Goal: Task Accomplishment & Management: Complete application form

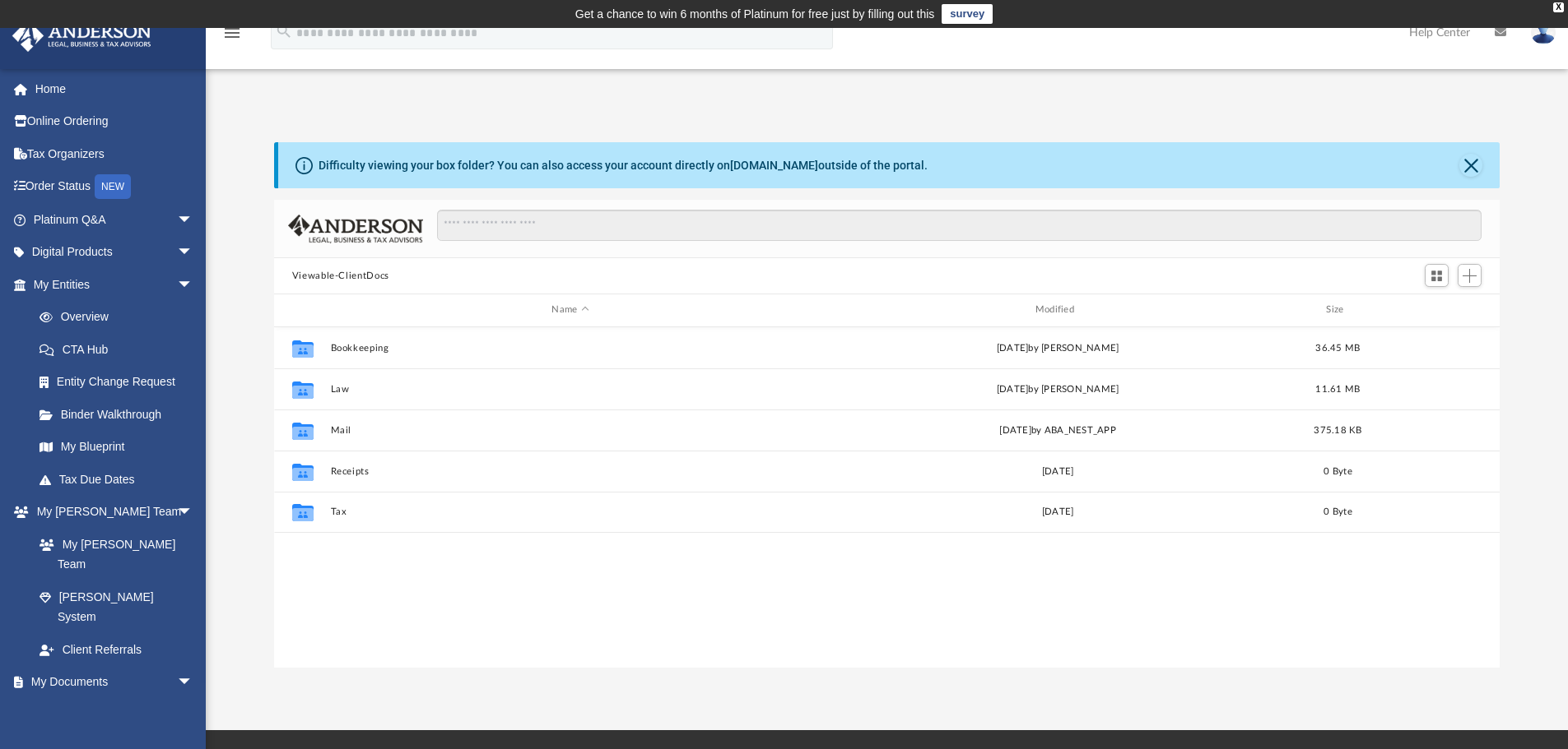
scroll to position [362, 1213]
click at [177, 226] on span "arrow_drop_down" at bounding box center [194, 220] width 33 height 34
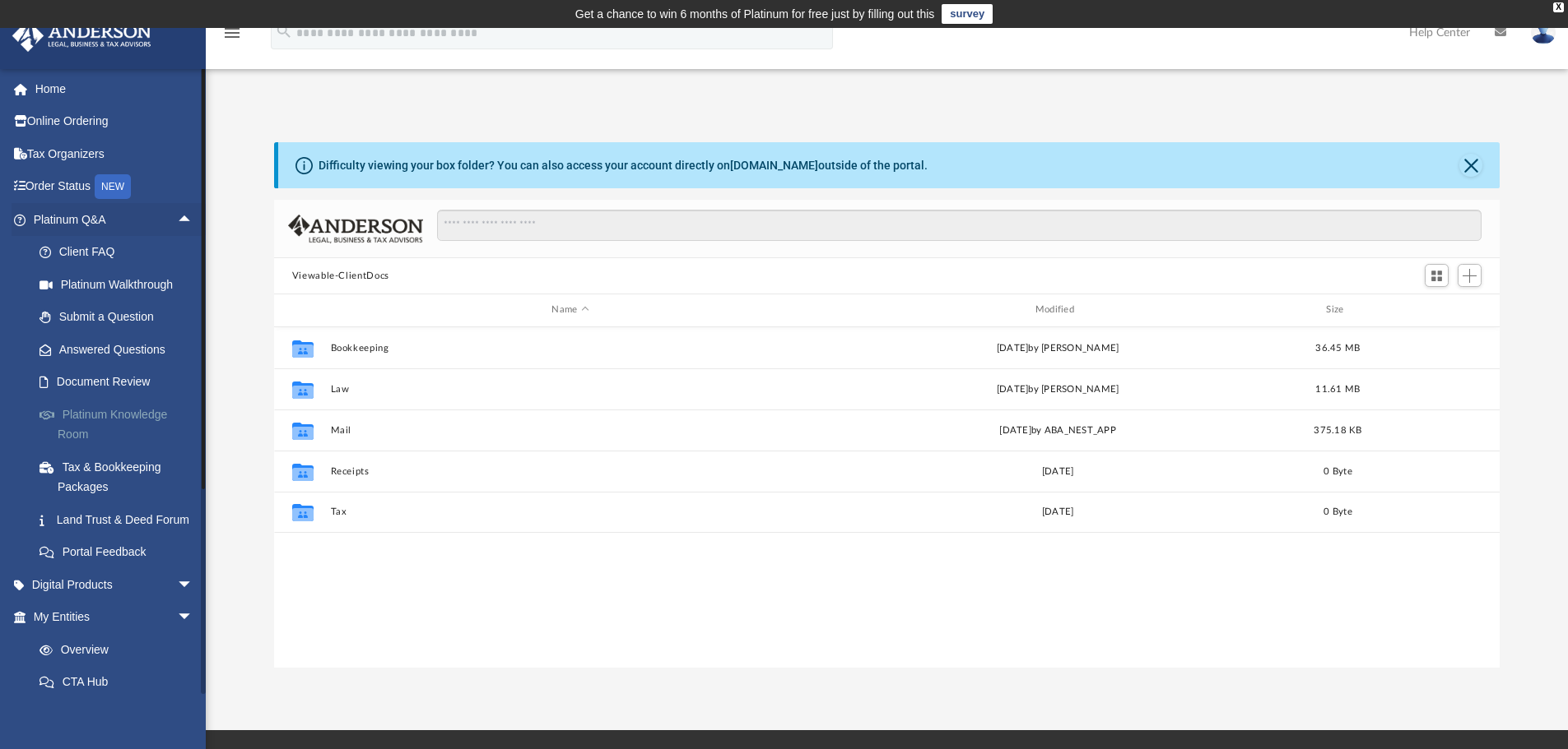
click at [158, 424] on link "Platinum Knowledge Room" at bounding box center [121, 424] width 195 height 53
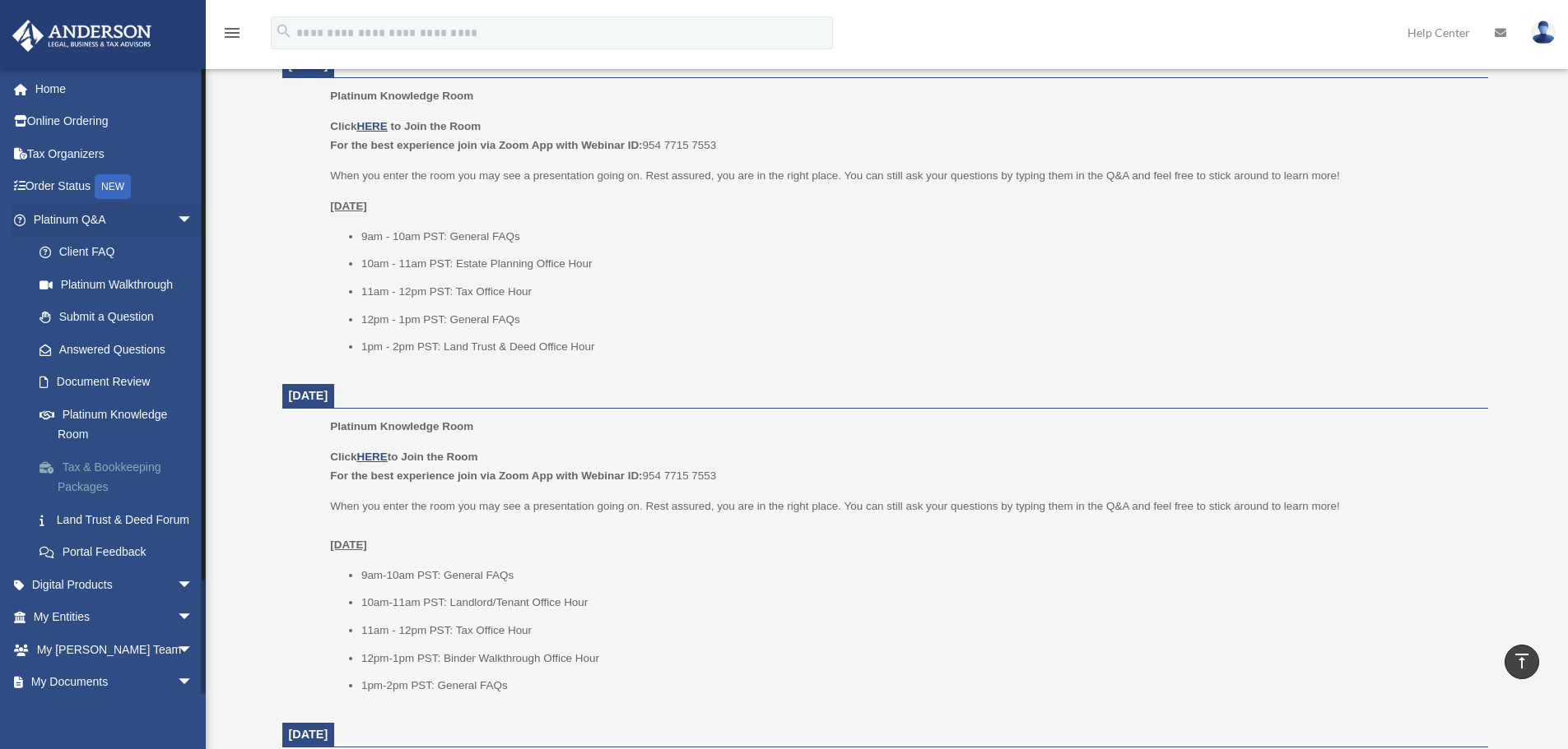
scroll to position [579, 0]
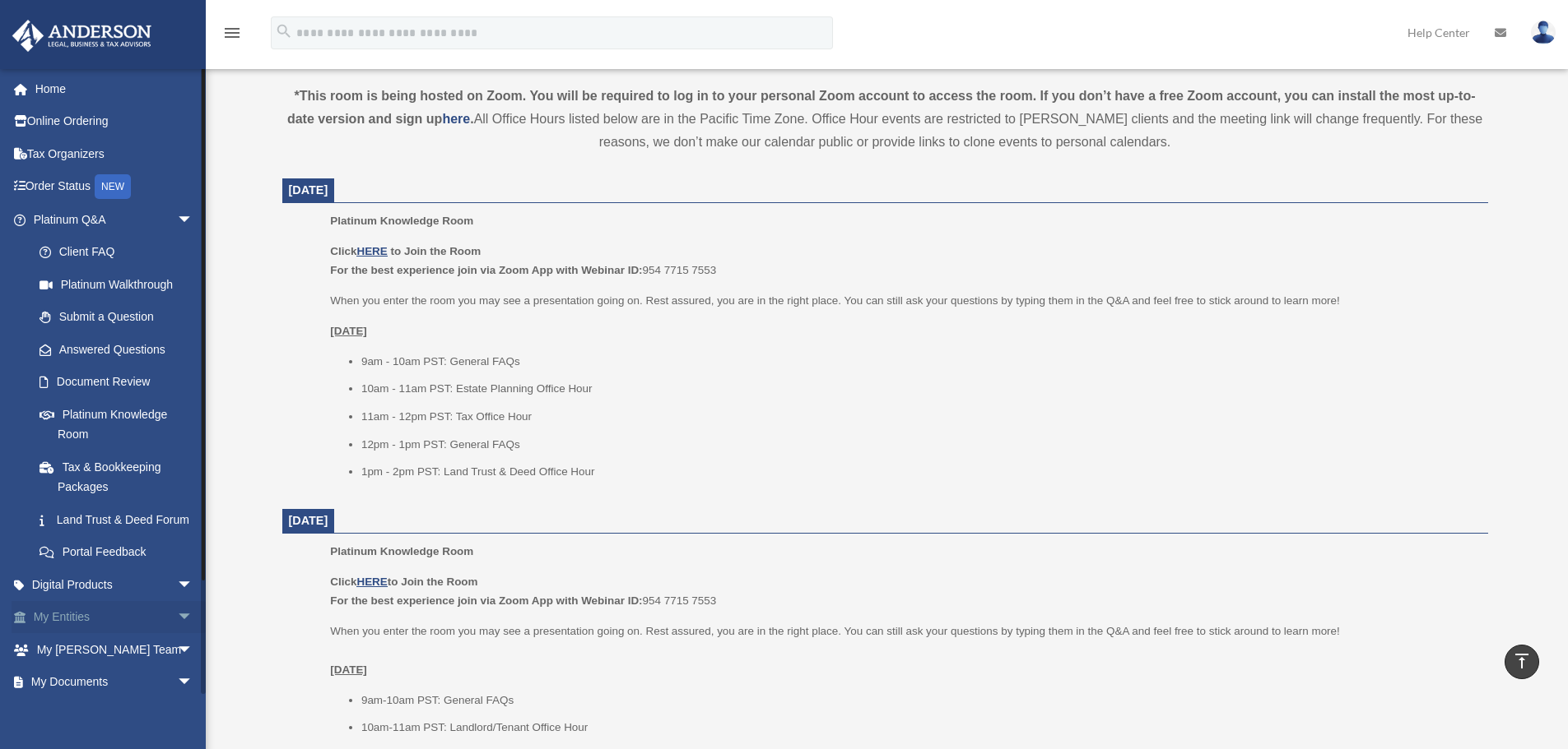
click at [149, 632] on link "My Entities arrow_drop_down" at bounding box center [114, 618] width 206 height 33
click at [177, 221] on span "arrow_drop_down" at bounding box center [194, 220] width 33 height 34
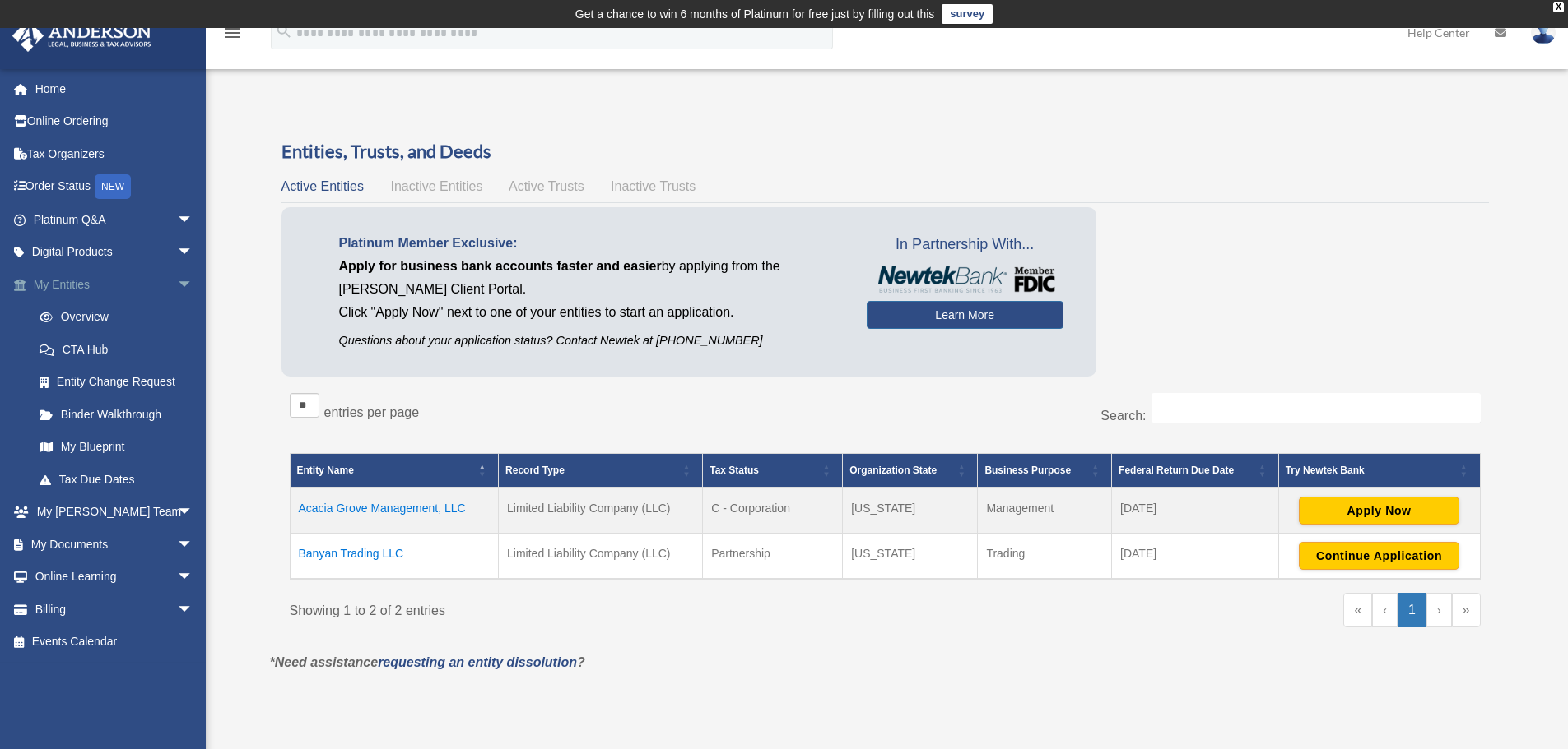
click at [177, 287] on span "arrow_drop_down" at bounding box center [194, 285] width 33 height 34
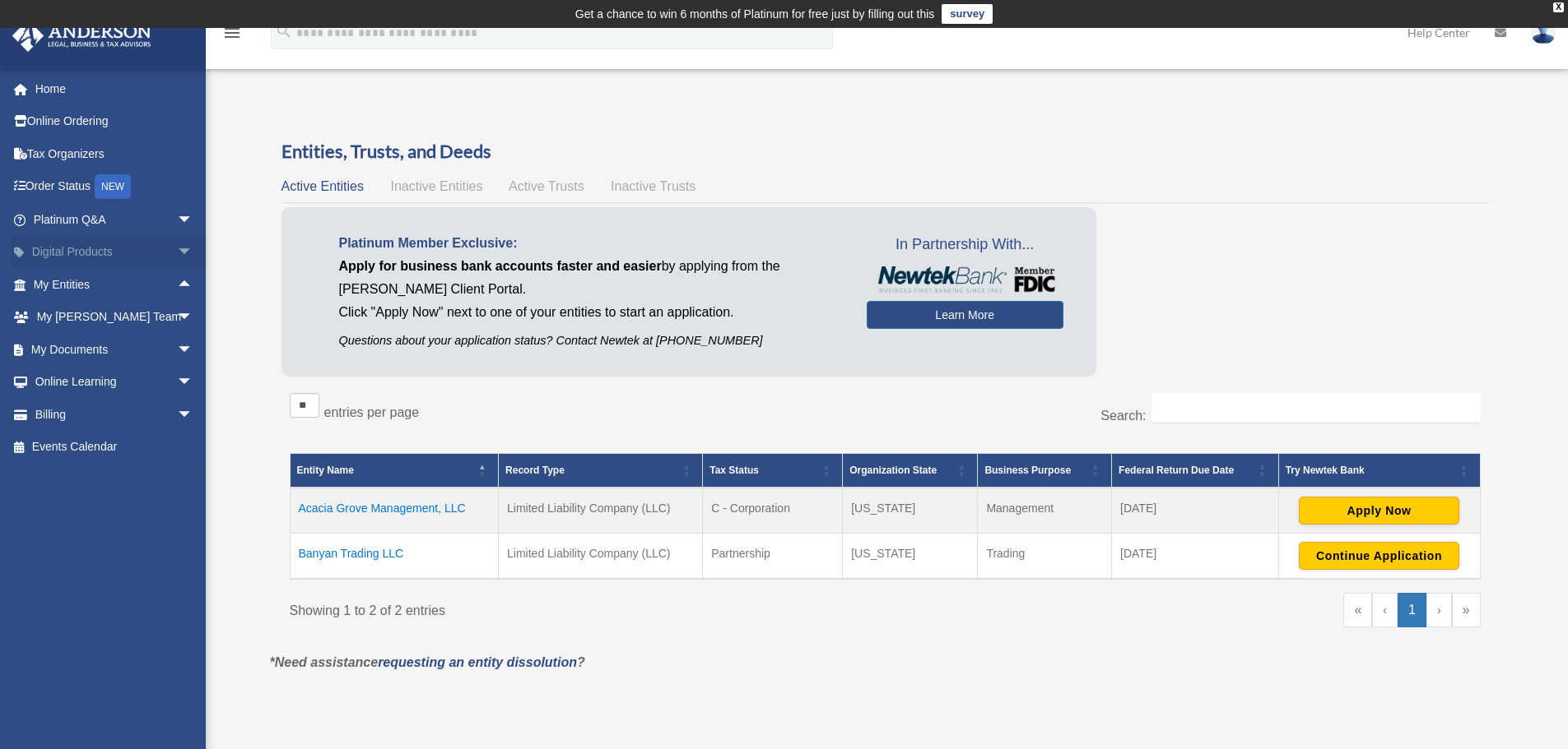
click at [177, 261] on span "arrow_drop_down" at bounding box center [194, 252] width 33 height 34
click at [177, 261] on span "arrow_drop_up" at bounding box center [194, 252] width 33 height 34
click at [177, 231] on span "arrow_drop_down" at bounding box center [194, 220] width 33 height 34
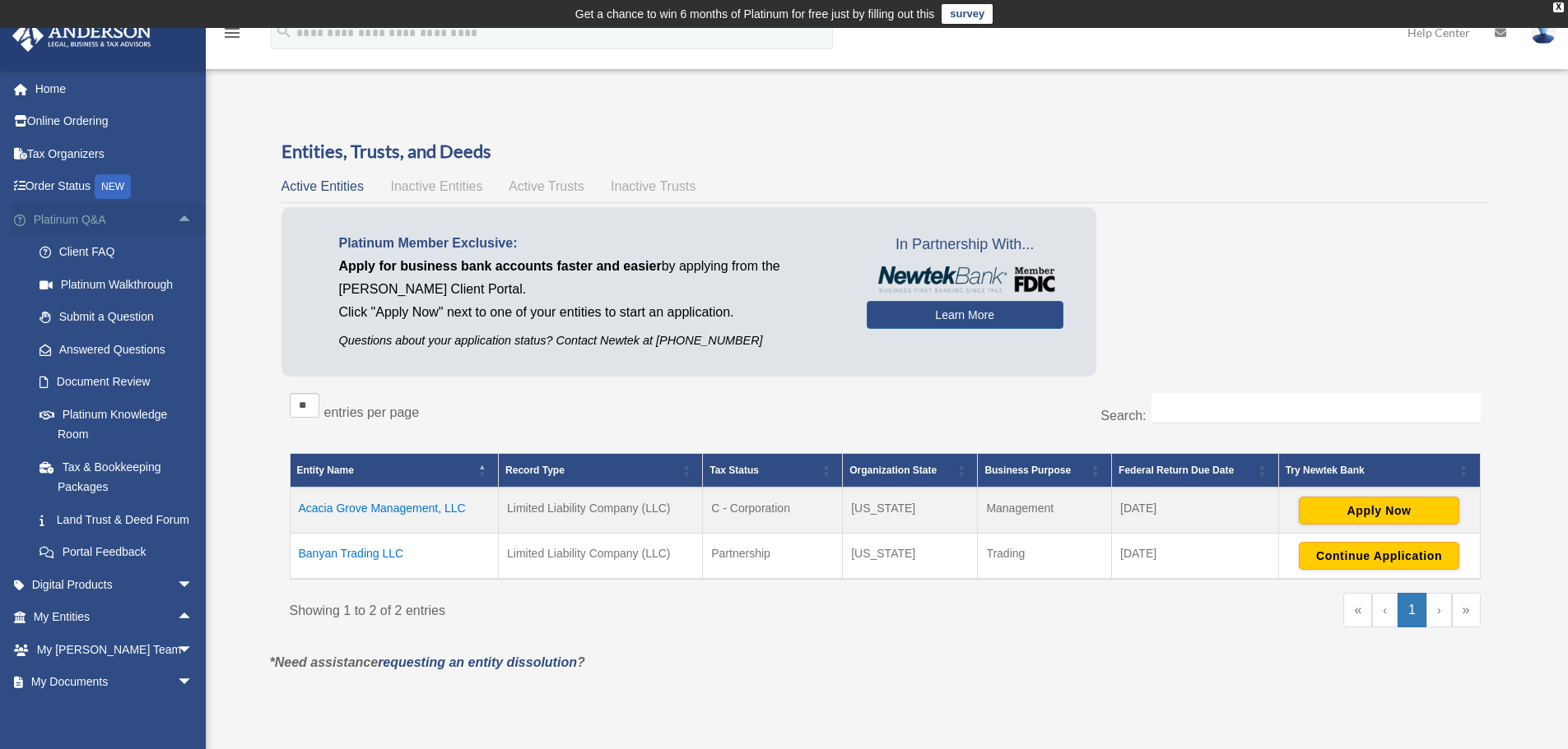
click at [177, 232] on span "arrow_drop_up" at bounding box center [194, 220] width 33 height 34
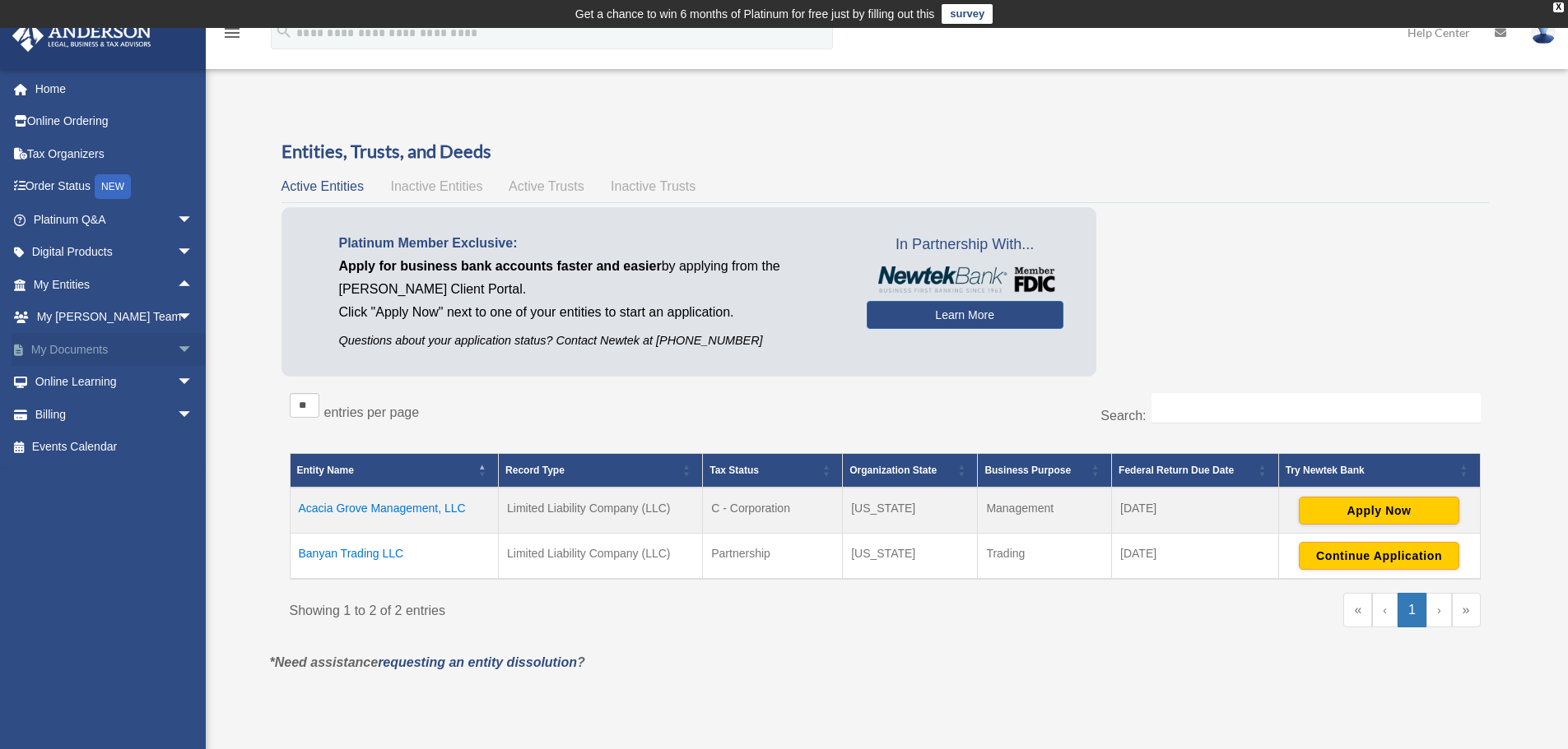
click at [177, 345] on span "arrow_drop_down" at bounding box center [194, 350] width 33 height 34
click at [177, 345] on span "arrow_drop_up" at bounding box center [194, 350] width 33 height 34
click at [97, 144] on link "Tax Organizers" at bounding box center [114, 154] width 206 height 33
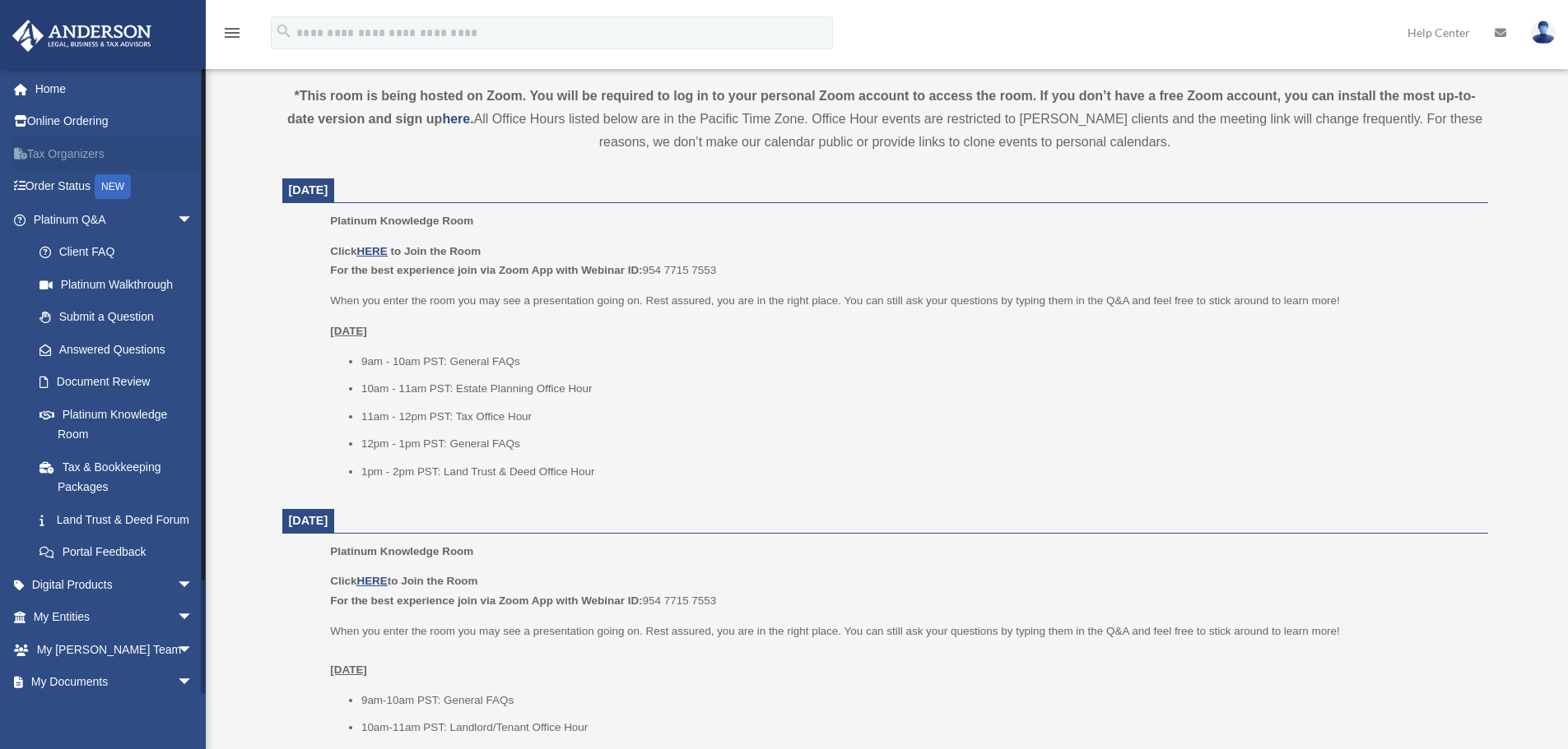
scroll to position [576, 0]
click at [177, 226] on span "arrow_drop_down" at bounding box center [194, 220] width 33 height 34
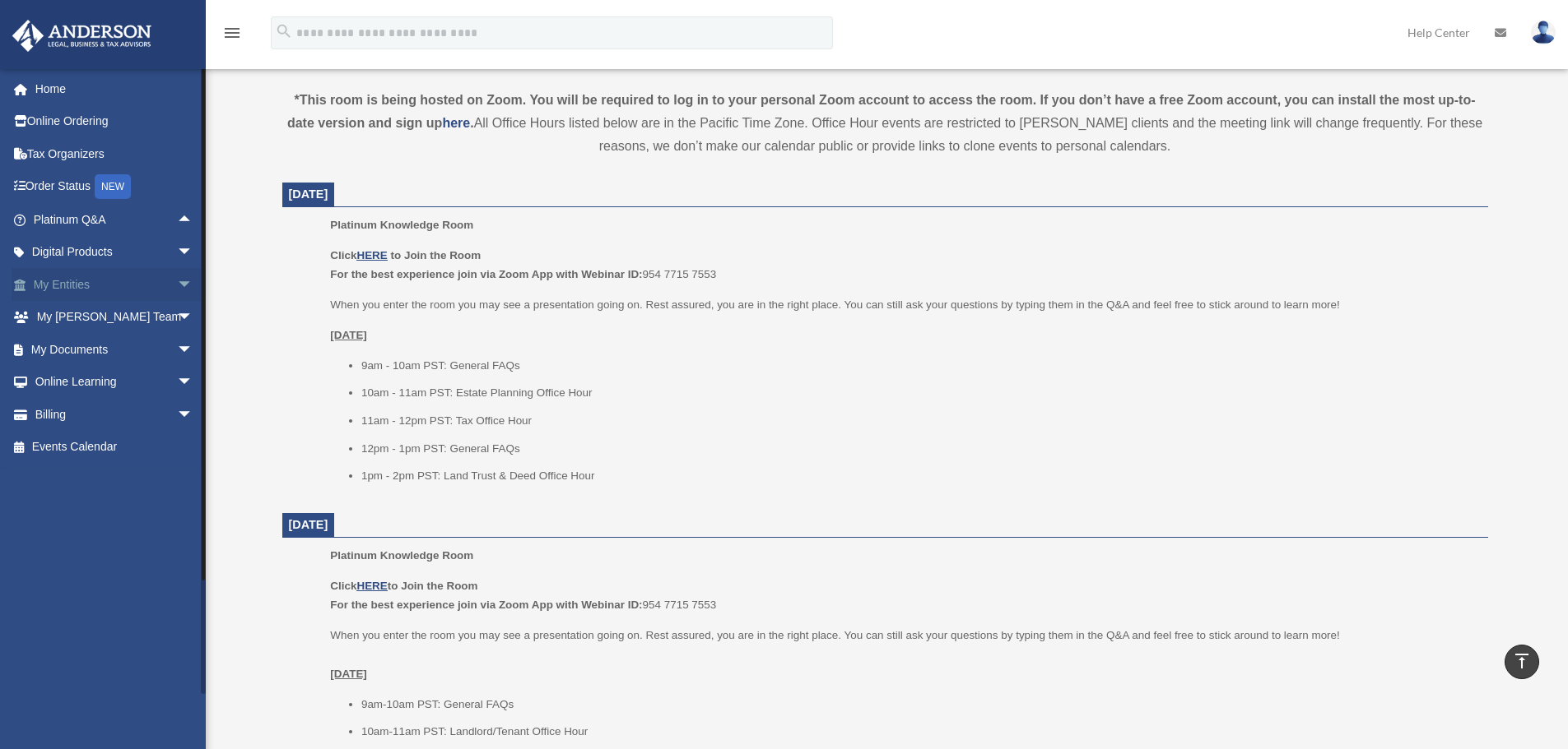
click at [177, 292] on span "arrow_drop_down" at bounding box center [194, 285] width 33 height 34
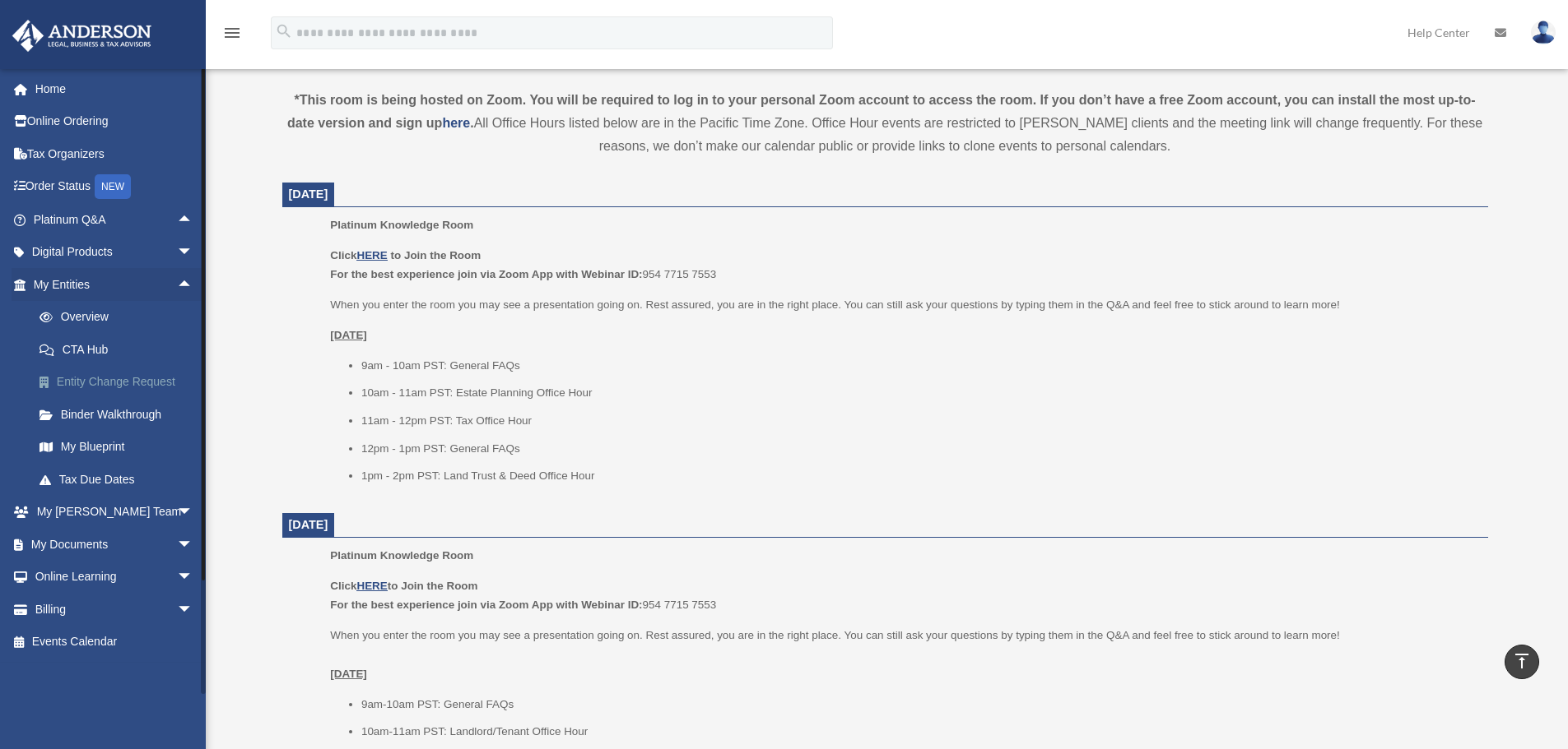
click at [159, 380] on link "Entity Change Request" at bounding box center [121, 382] width 195 height 33
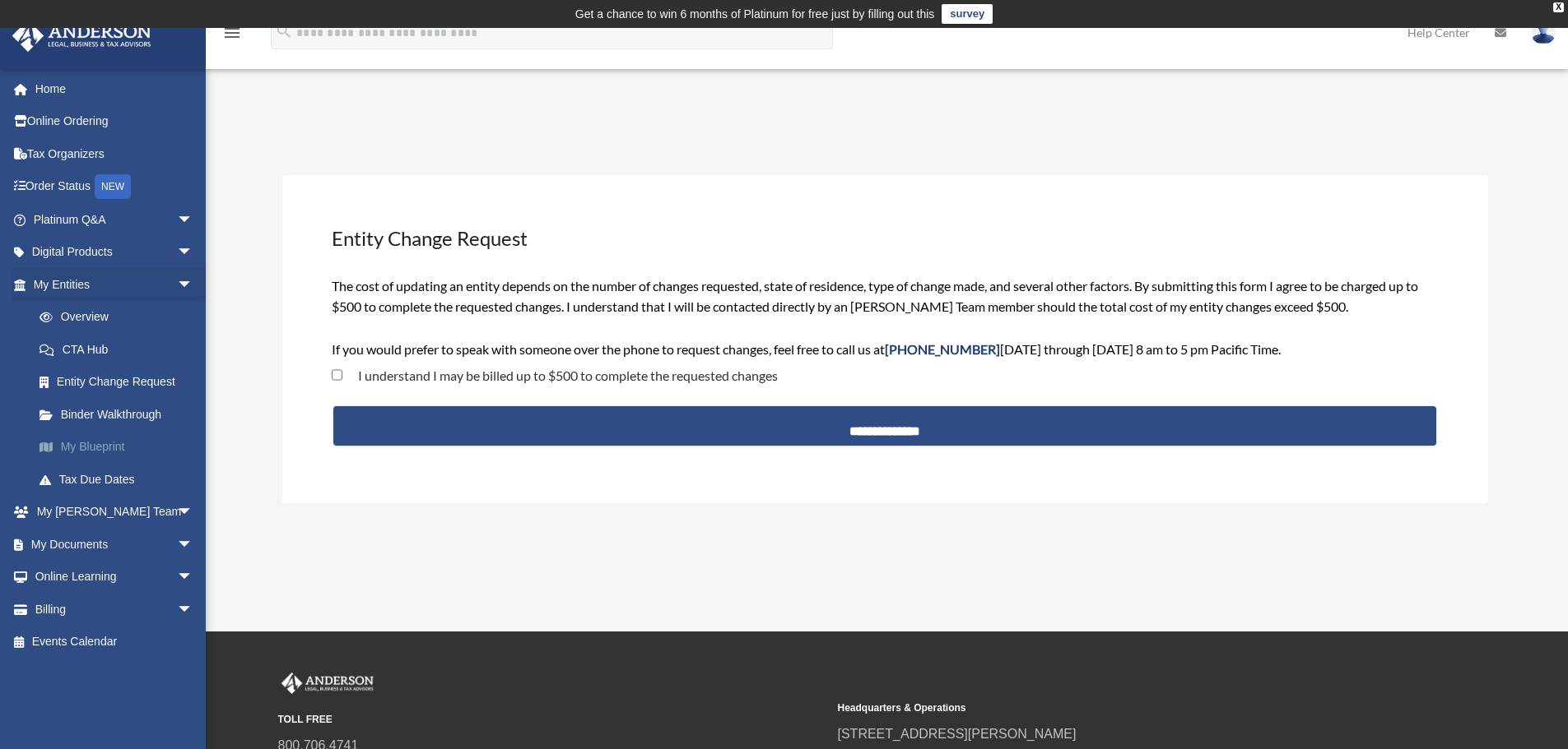
click at [103, 442] on link "My Blueprint" at bounding box center [121, 448] width 195 height 33
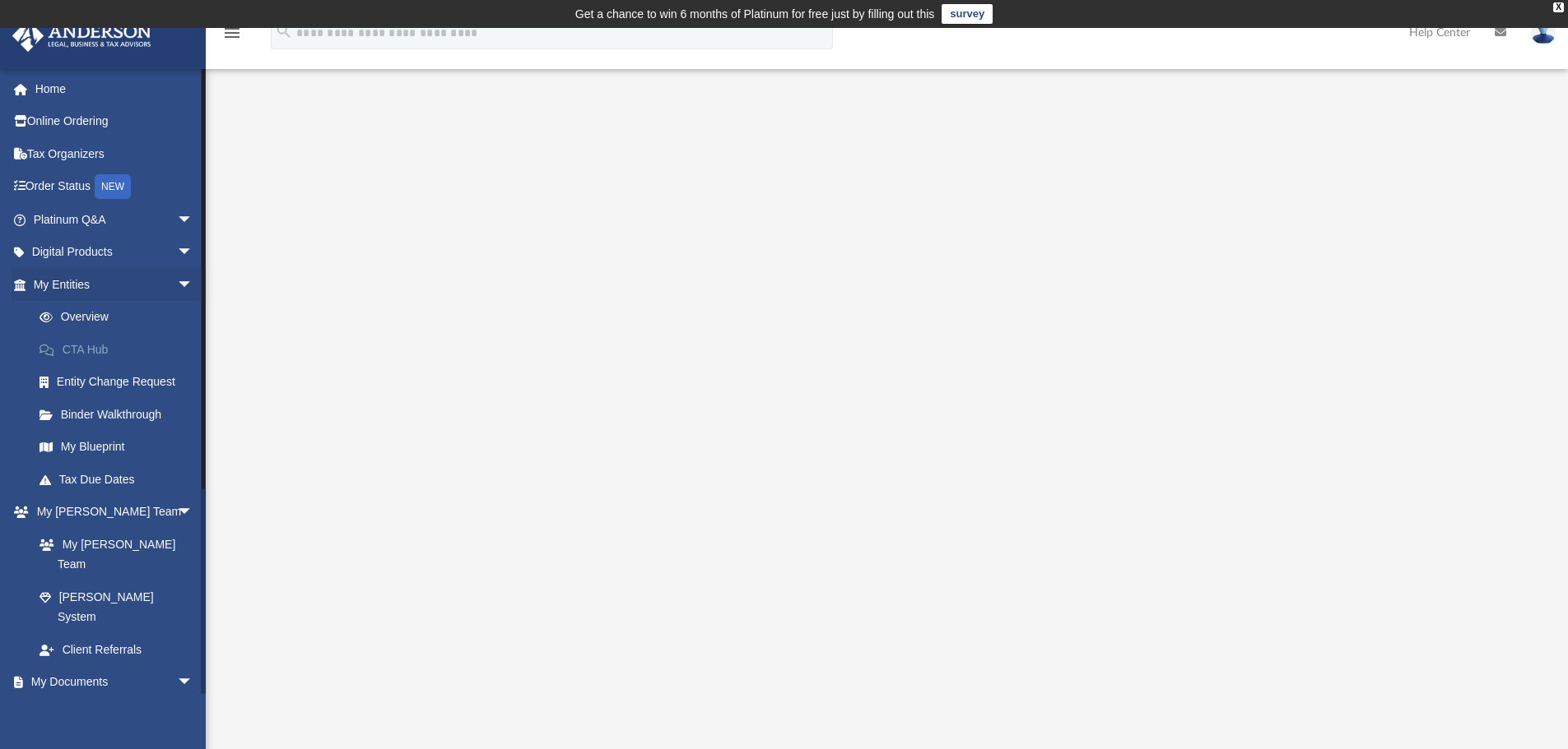
click at [112, 349] on link "CTA Hub" at bounding box center [121, 350] width 195 height 33
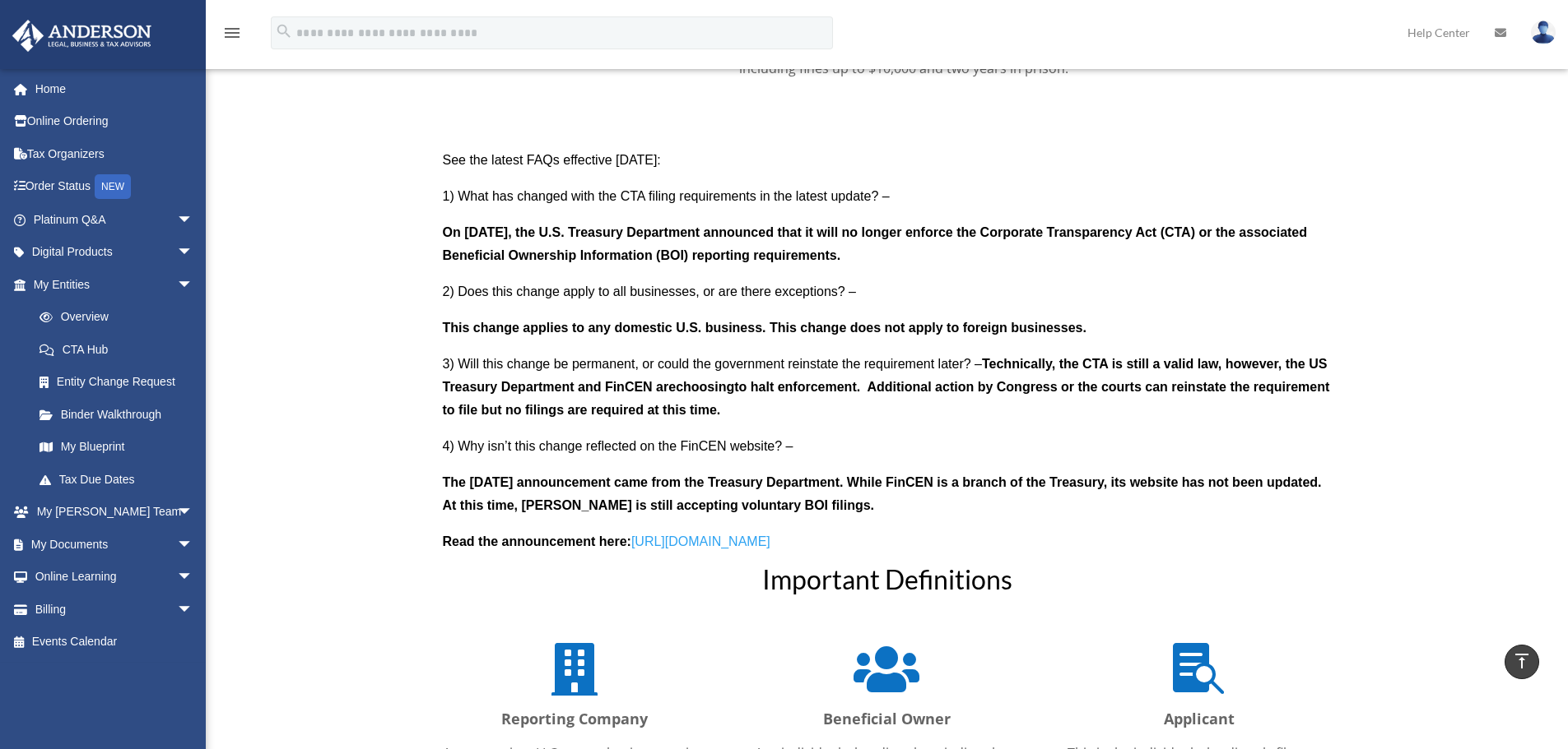
scroll to position [1562, 0]
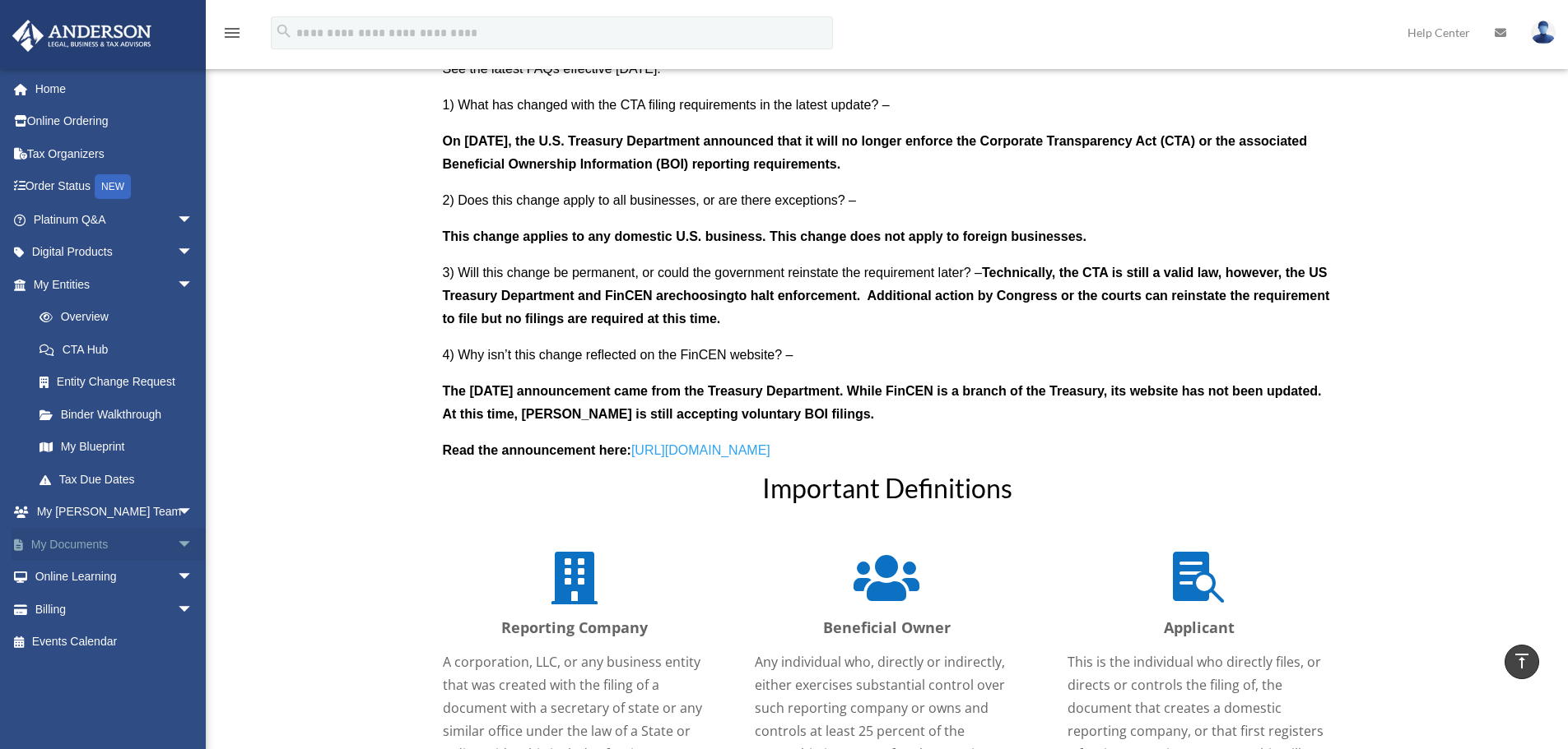
click at [177, 544] on span "arrow_drop_down" at bounding box center [194, 544] width 33 height 34
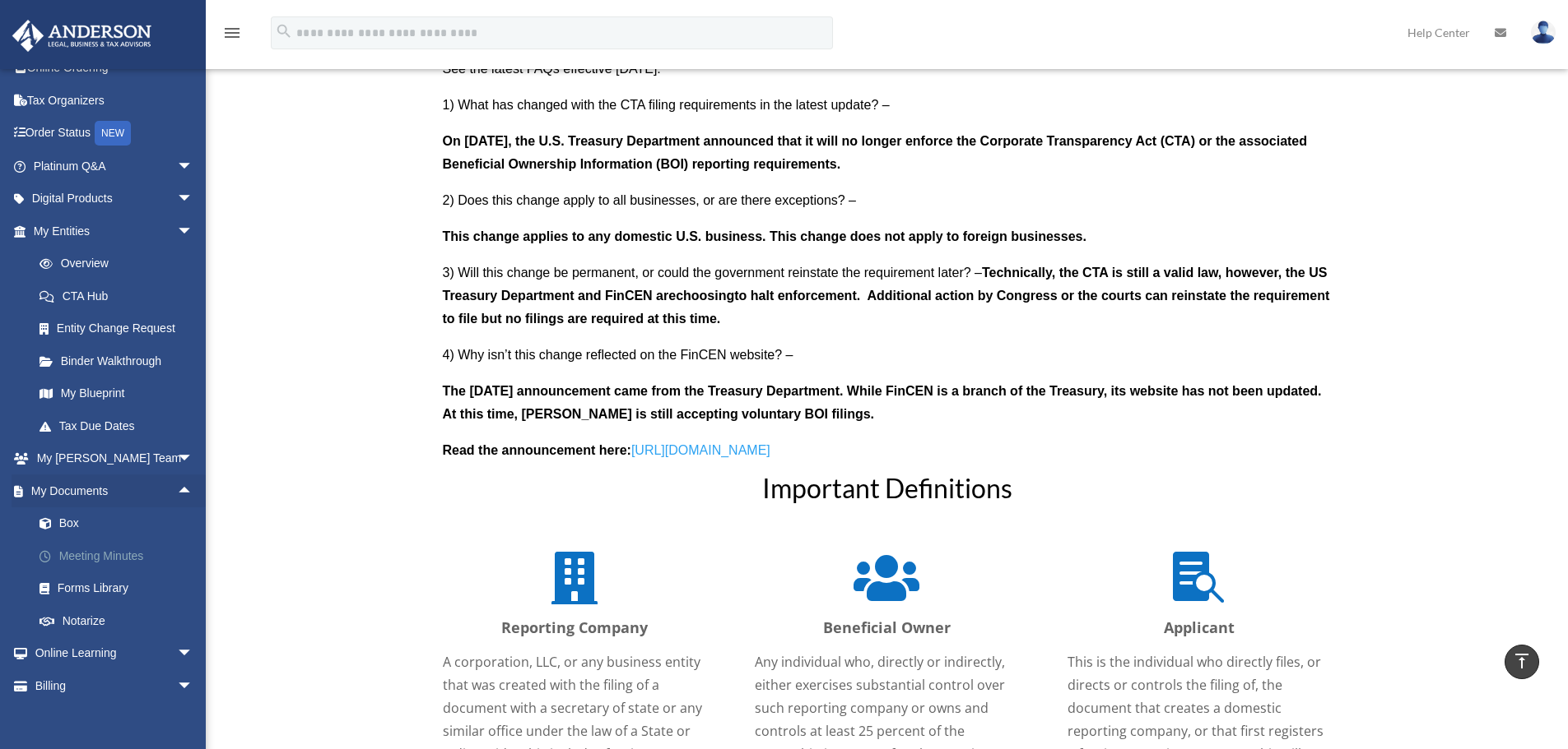
scroll to position [98, 0]
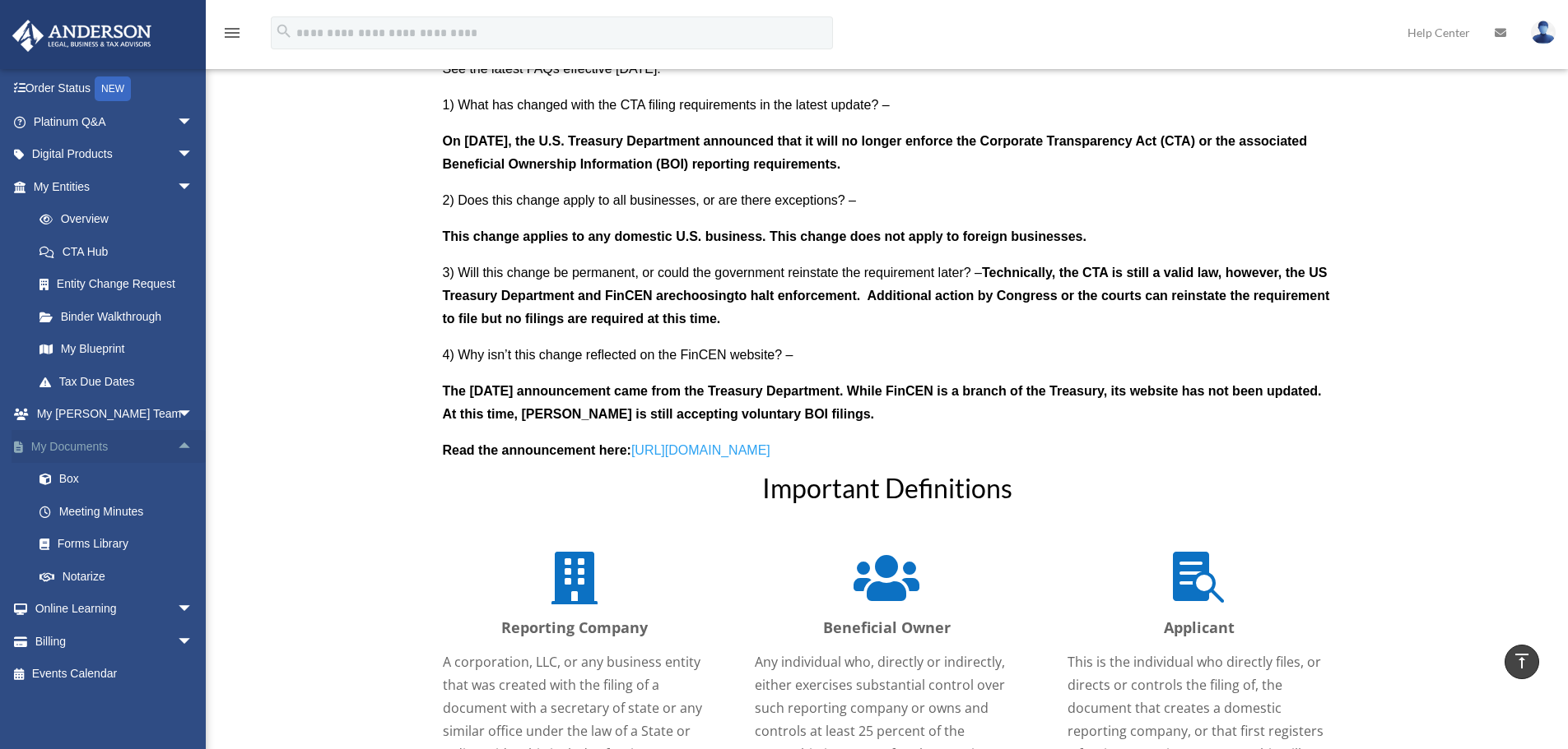
click at [177, 441] on span "arrow_drop_up" at bounding box center [194, 447] width 33 height 34
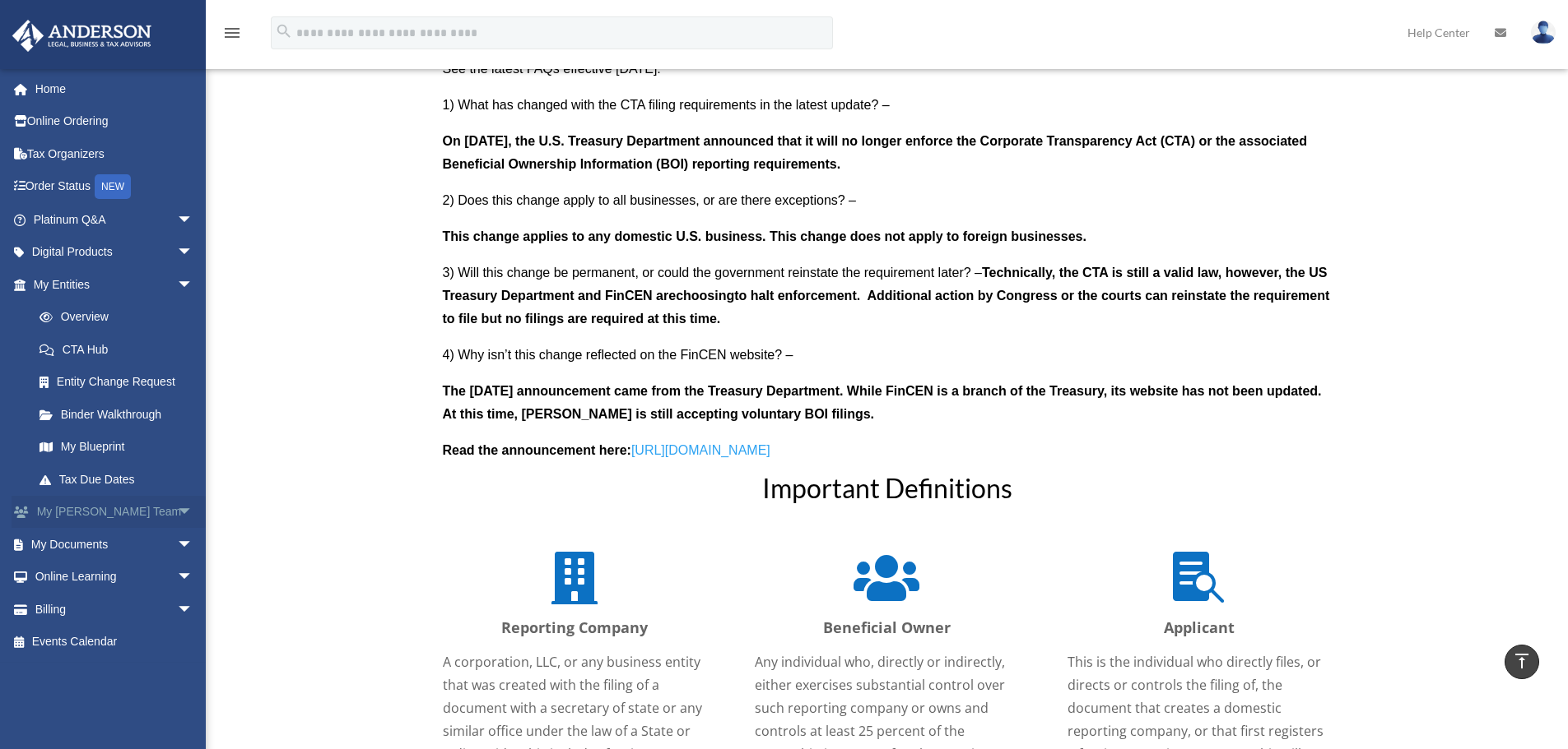
click at [177, 513] on span "arrow_drop_down" at bounding box center [194, 512] width 33 height 34
click at [177, 514] on span "arrow_drop_up" at bounding box center [194, 512] width 33 height 34
click at [177, 280] on span "arrow_drop_down" at bounding box center [194, 285] width 33 height 34
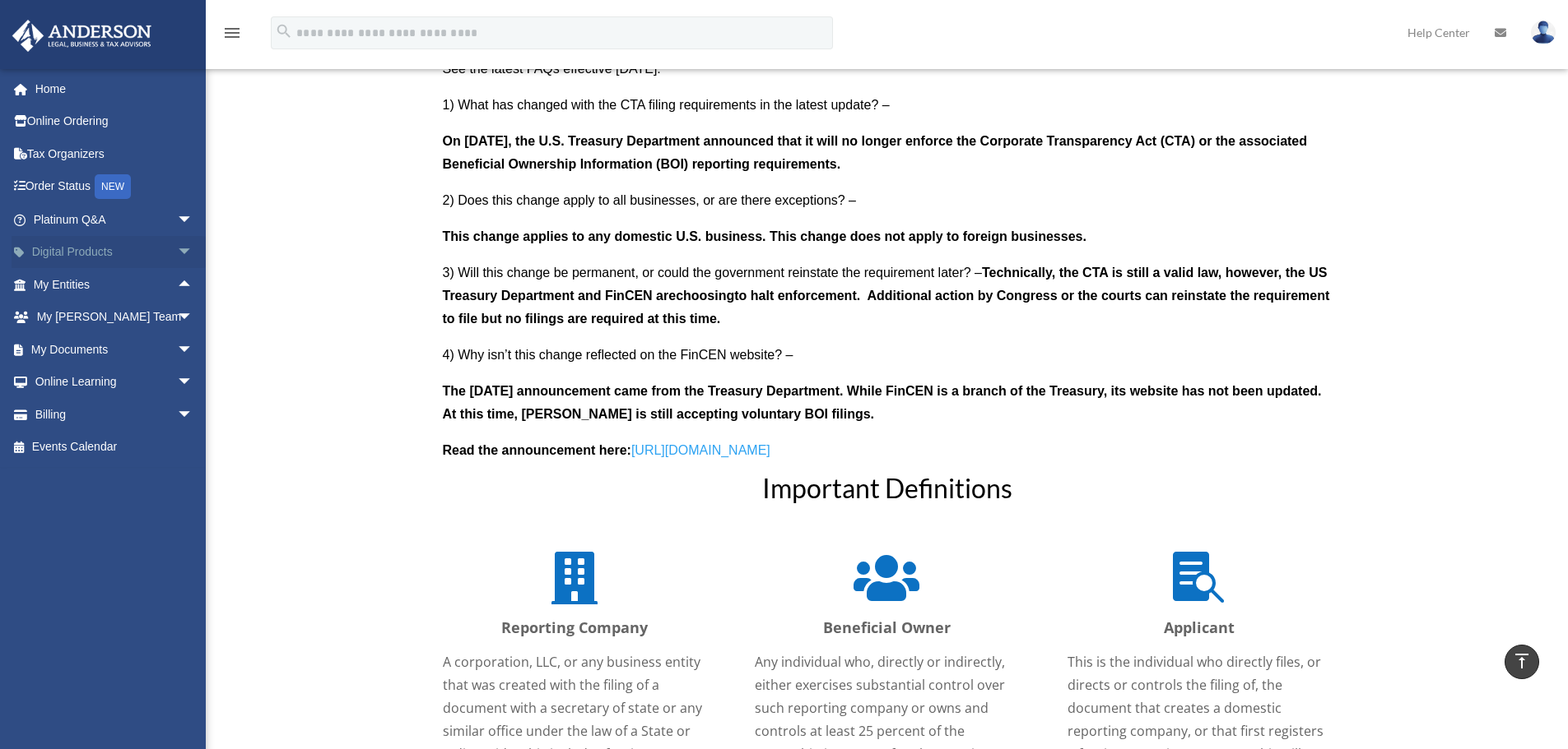
click at [177, 256] on span "arrow_drop_down" at bounding box center [194, 252] width 33 height 34
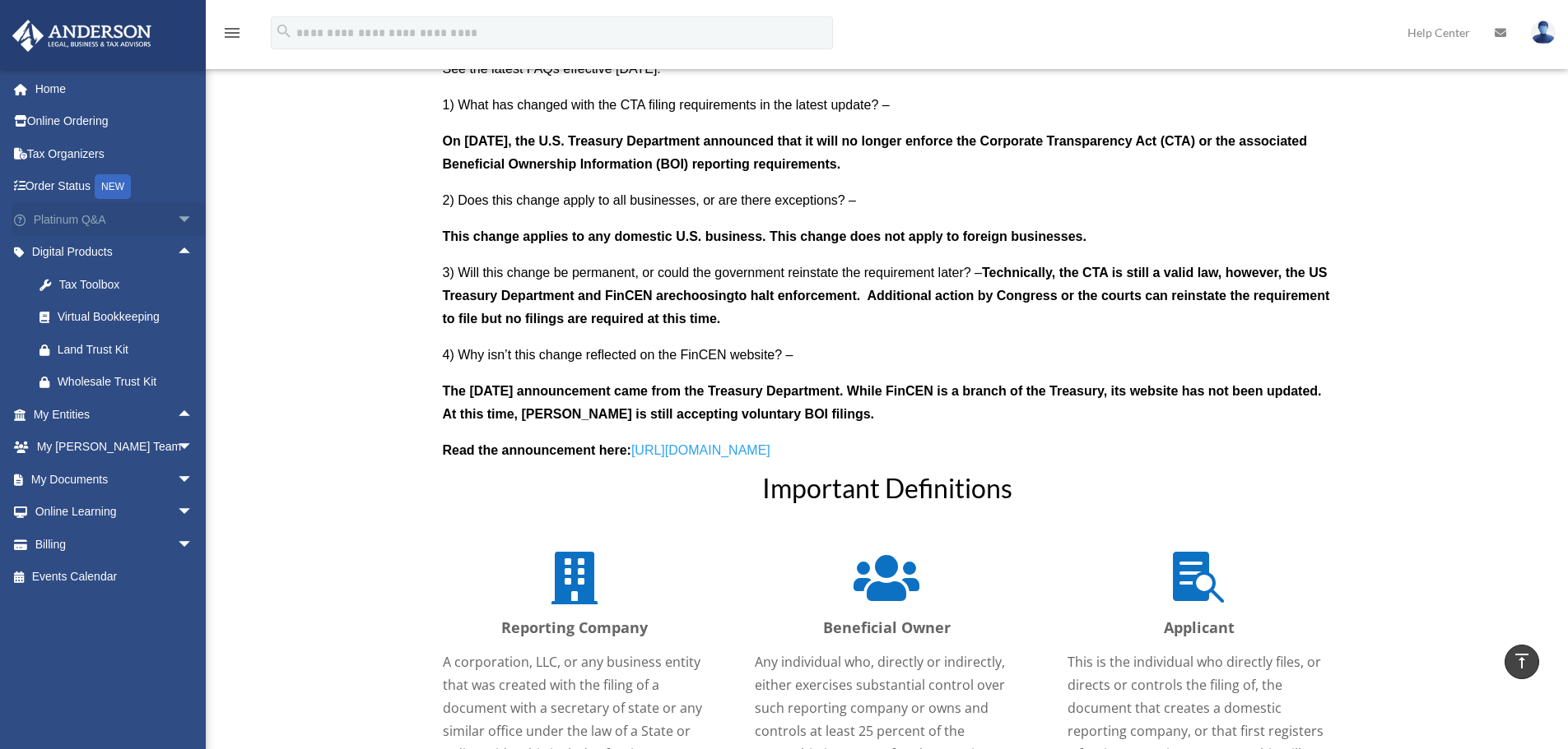
click at [178, 228] on span "arrow_drop_down" at bounding box center [194, 220] width 33 height 34
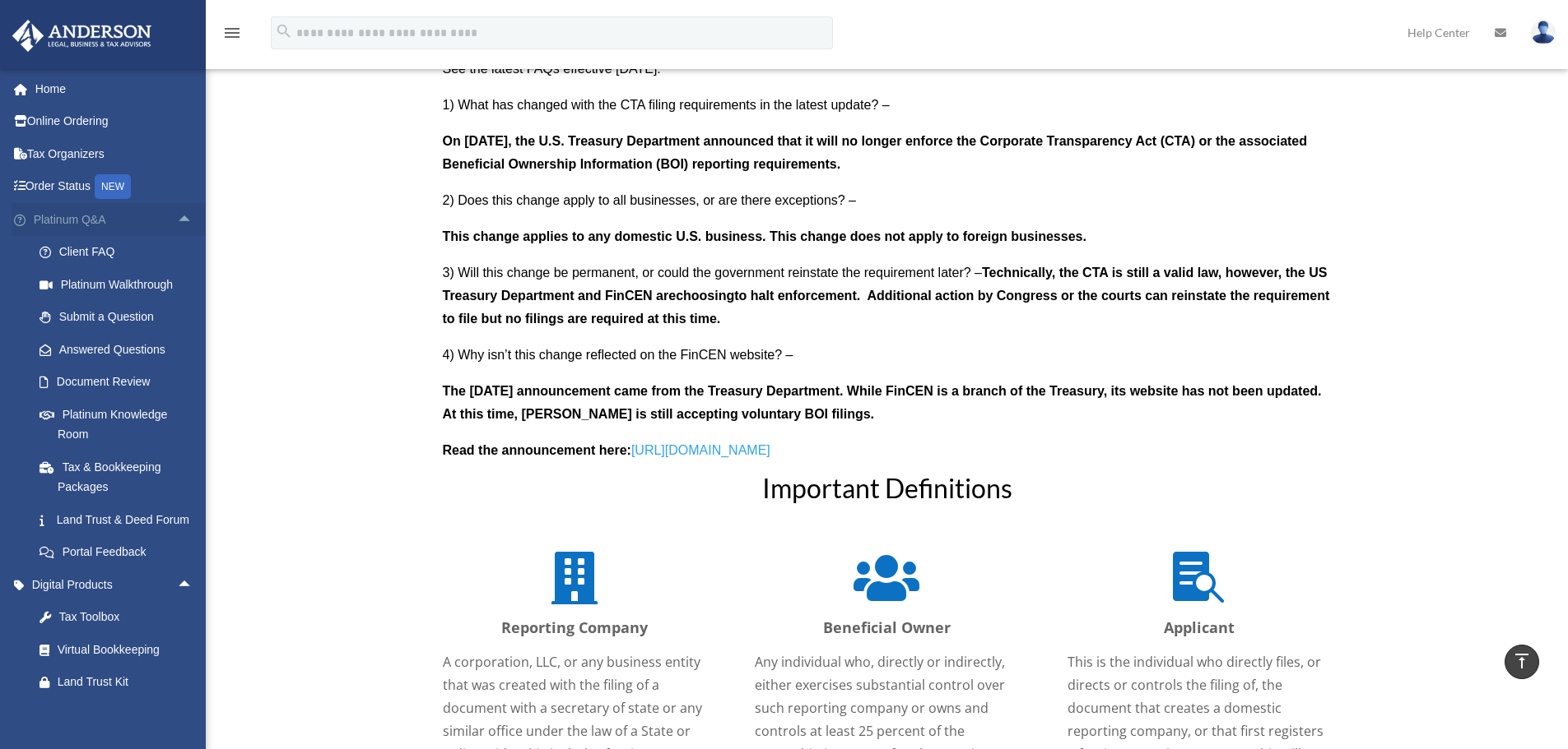
click at [177, 214] on span "arrow_drop_up" at bounding box center [194, 220] width 33 height 34
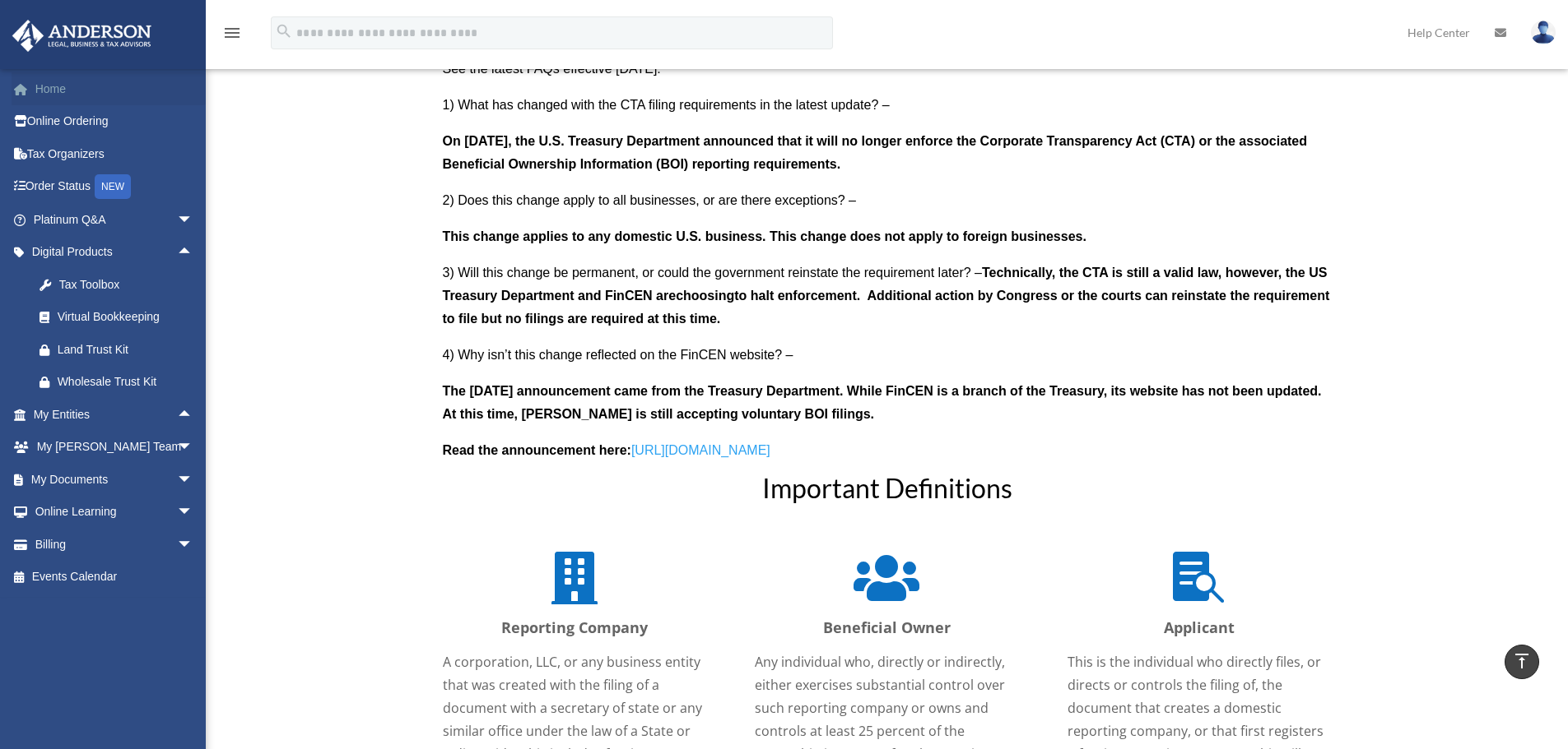
click at [34, 85] on span at bounding box center [29, 89] width 12 height 11
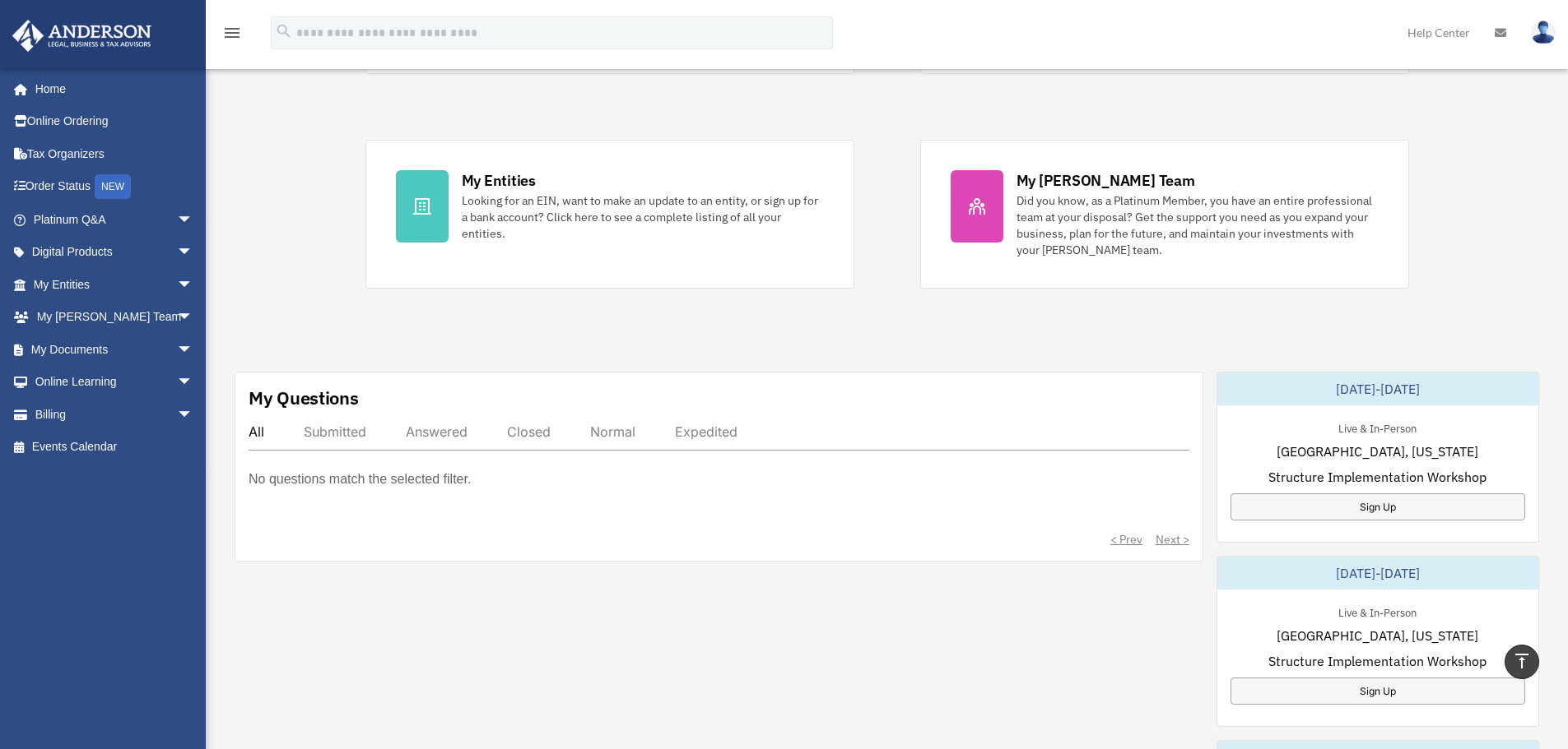
scroll to position [165, 0]
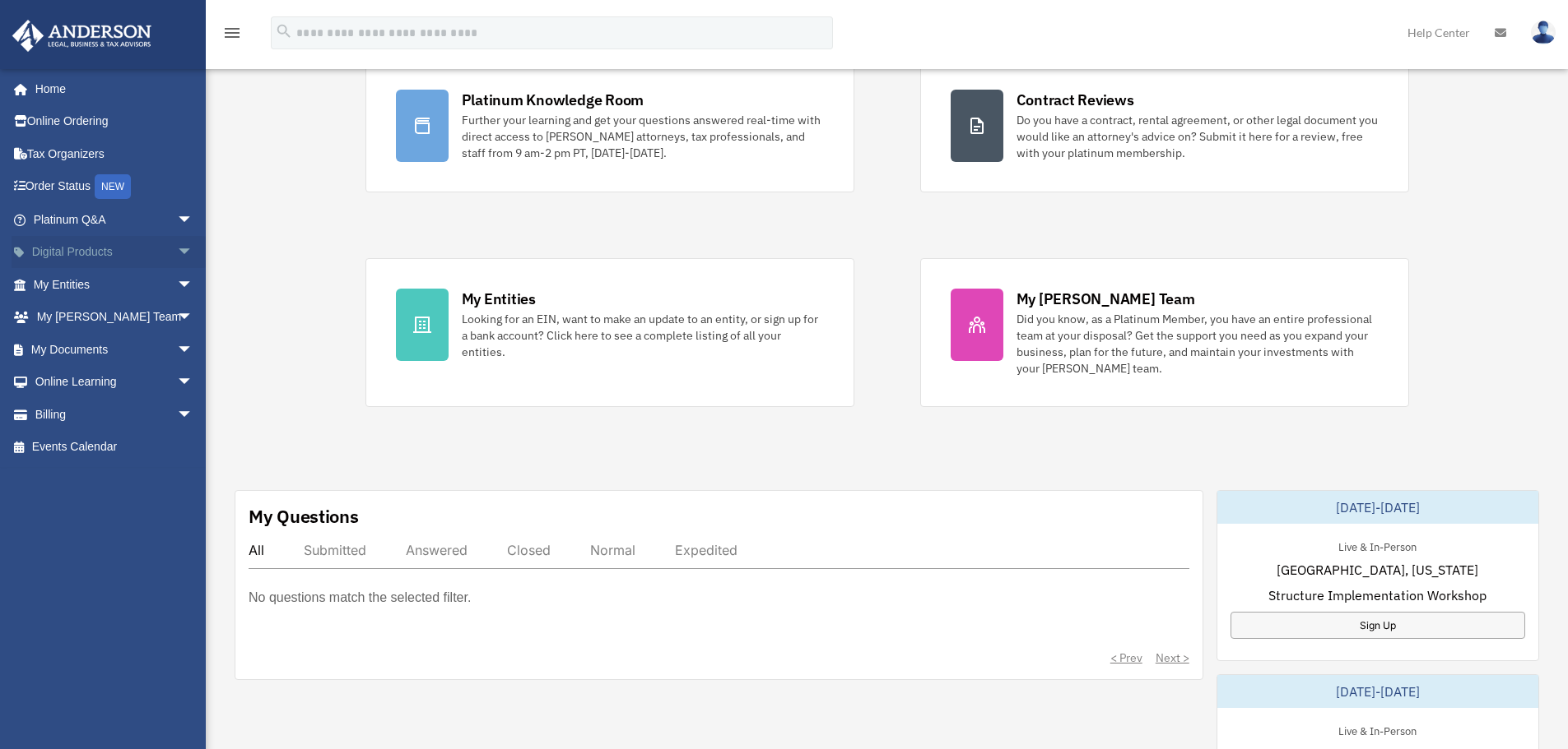
click at [181, 257] on span "arrow_drop_down" at bounding box center [194, 252] width 33 height 34
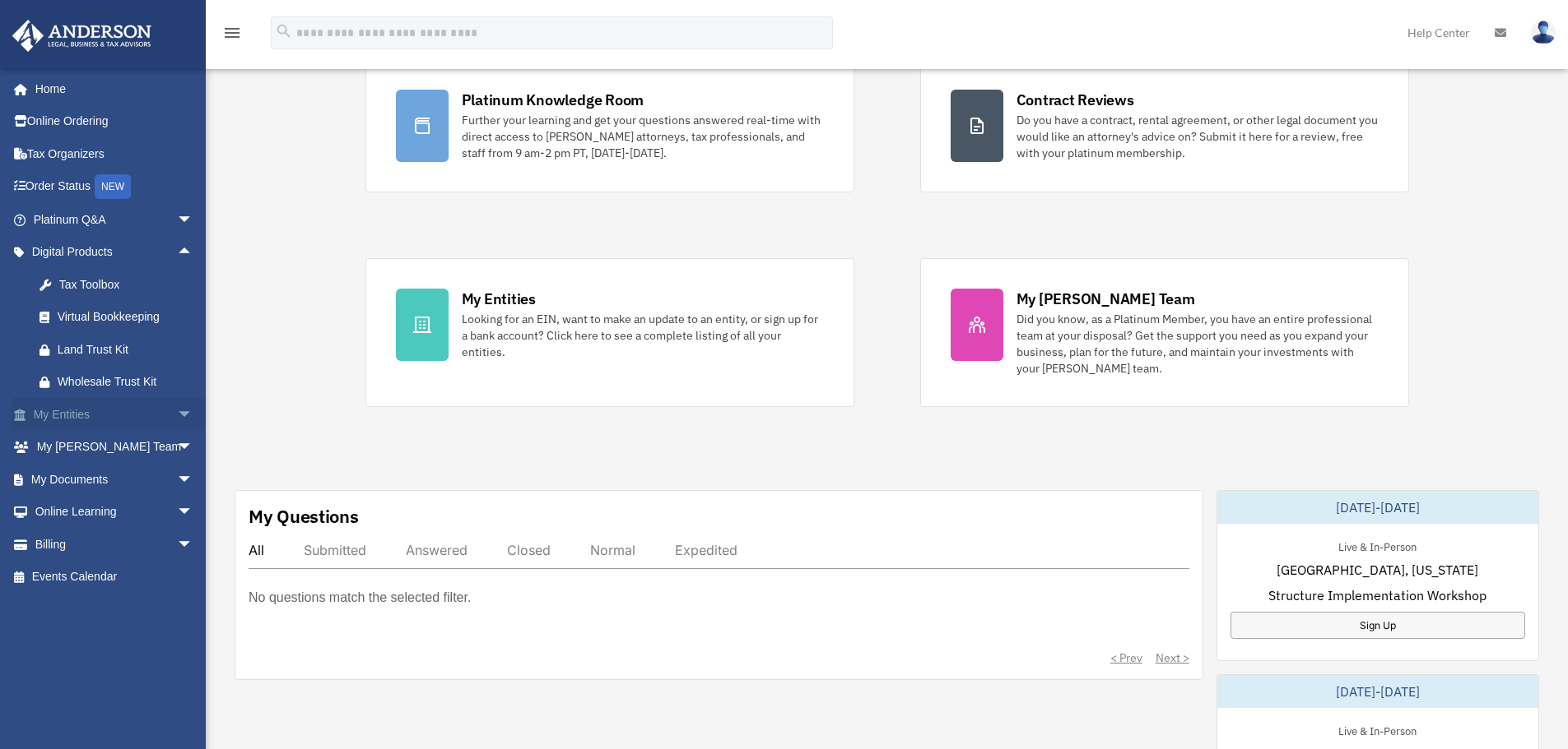
click at [177, 418] on span "arrow_drop_down" at bounding box center [194, 415] width 33 height 34
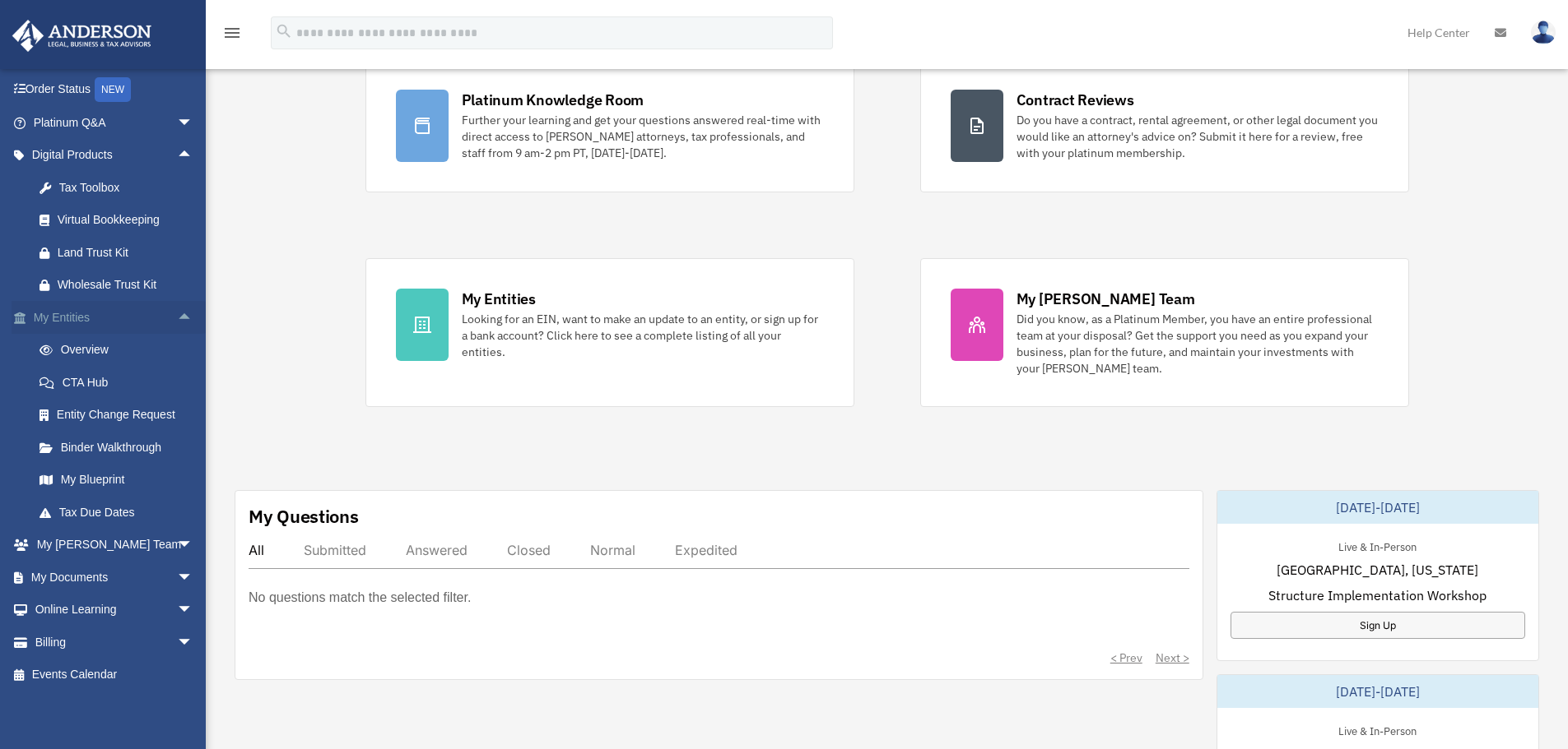
scroll to position [98, 0]
click at [167, 415] on link "Entity Change Request" at bounding box center [121, 415] width 195 height 33
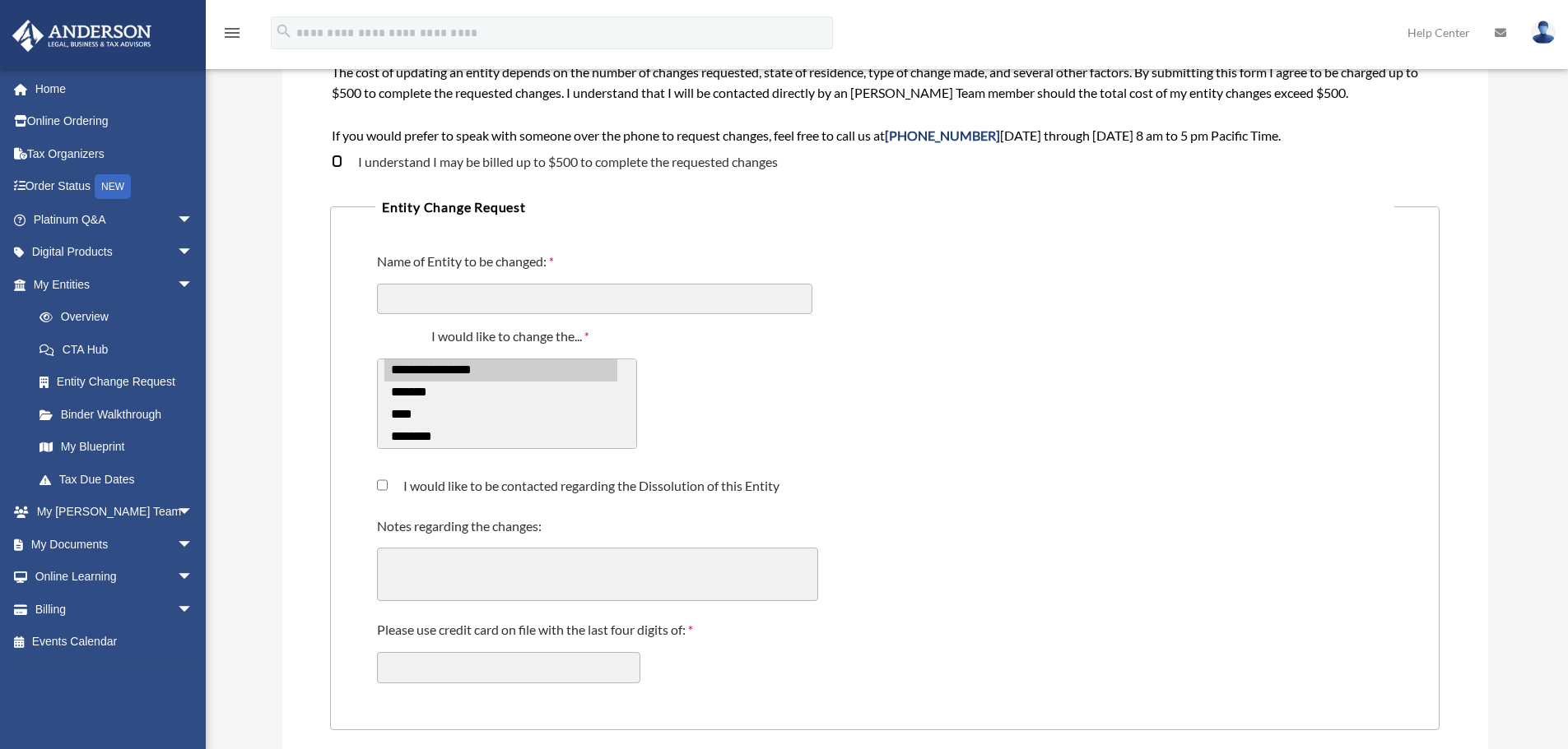
scroll to position [329, 0]
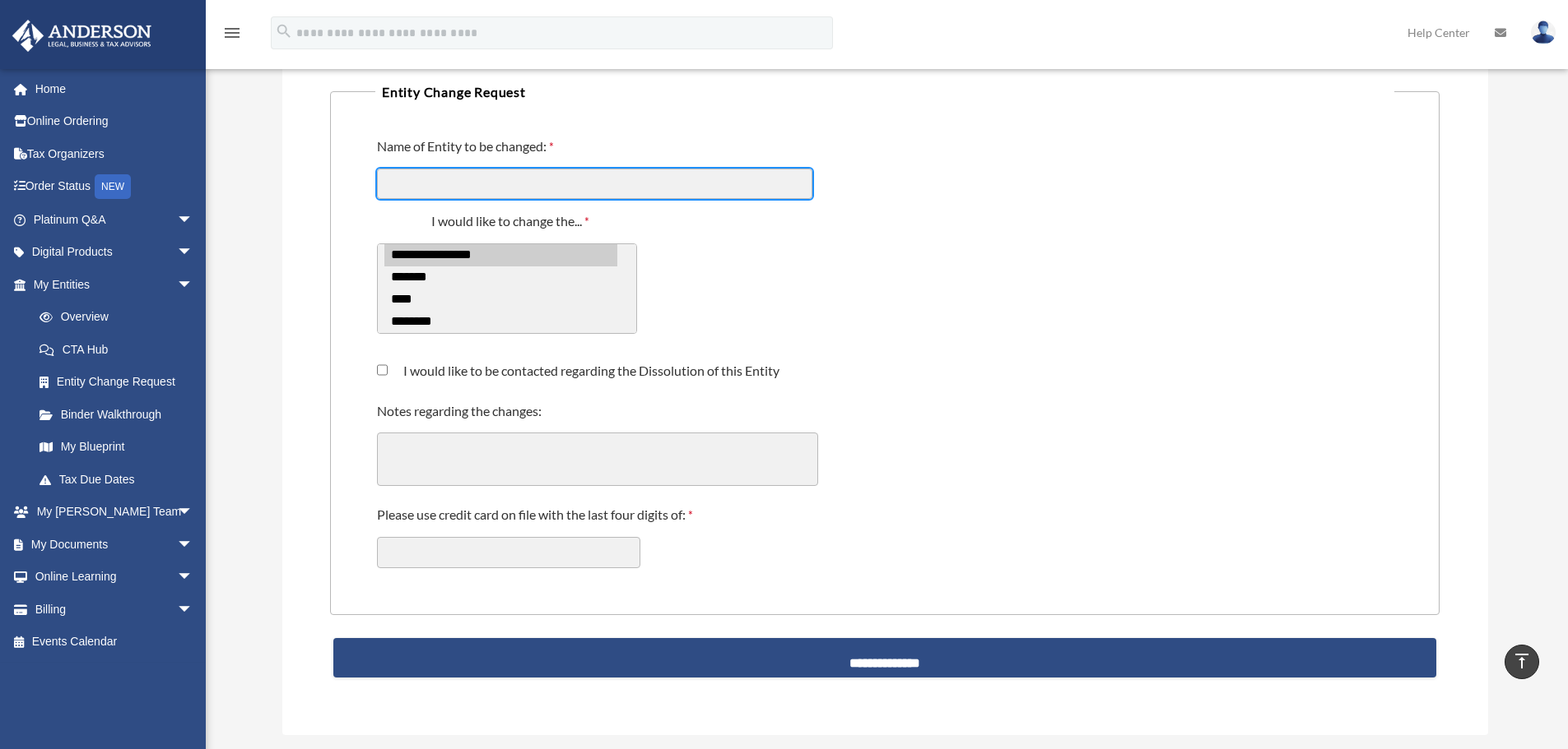
click at [454, 184] on input "Name of Entity to be changed:" at bounding box center [595, 184] width 435 height 31
type input "**********"
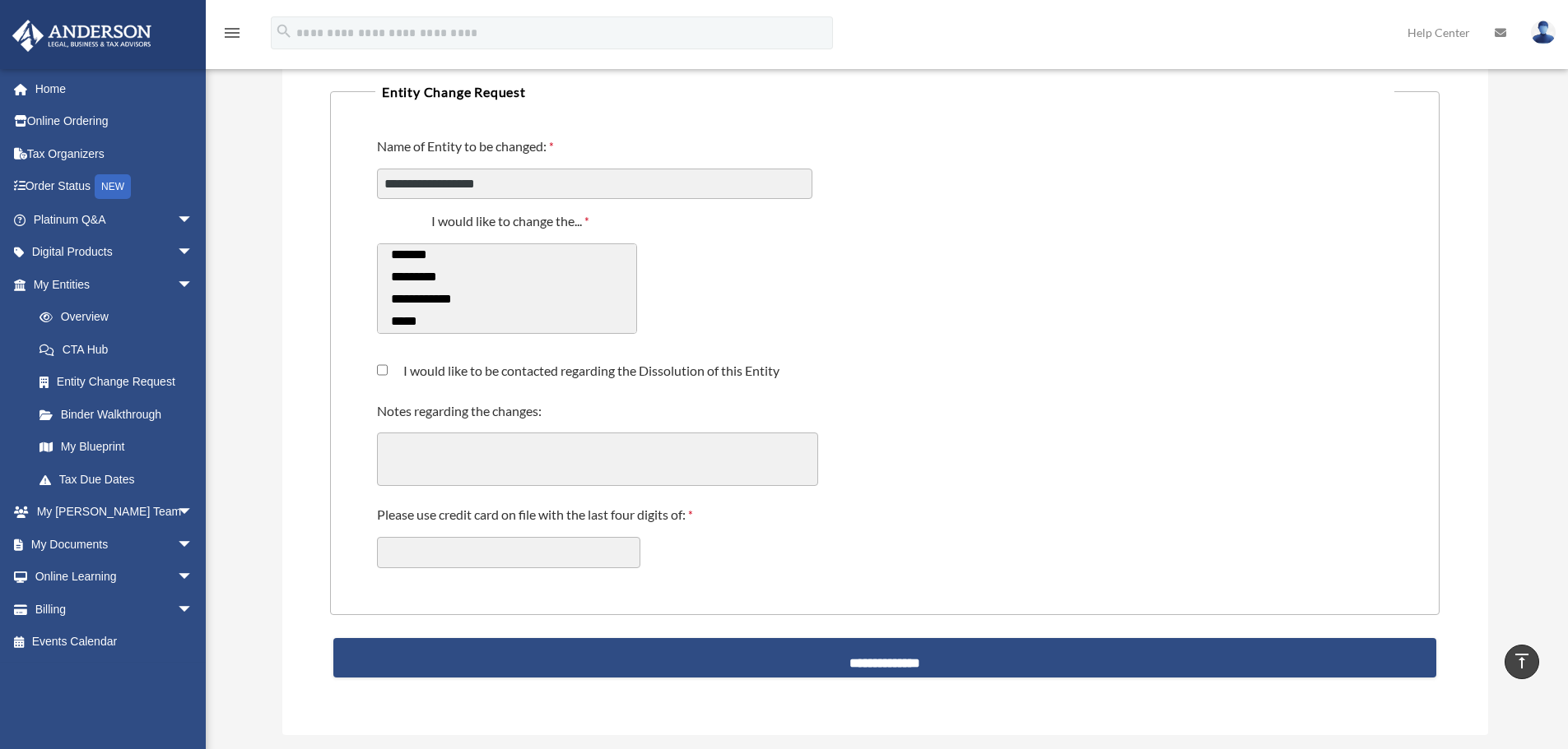
select select "******"
click at [466, 308] on option "**********" at bounding box center [501, 299] width 233 height 22
click at [433, 453] on textarea "Notes regarding the changes:" at bounding box center [597, 460] width 442 height 53
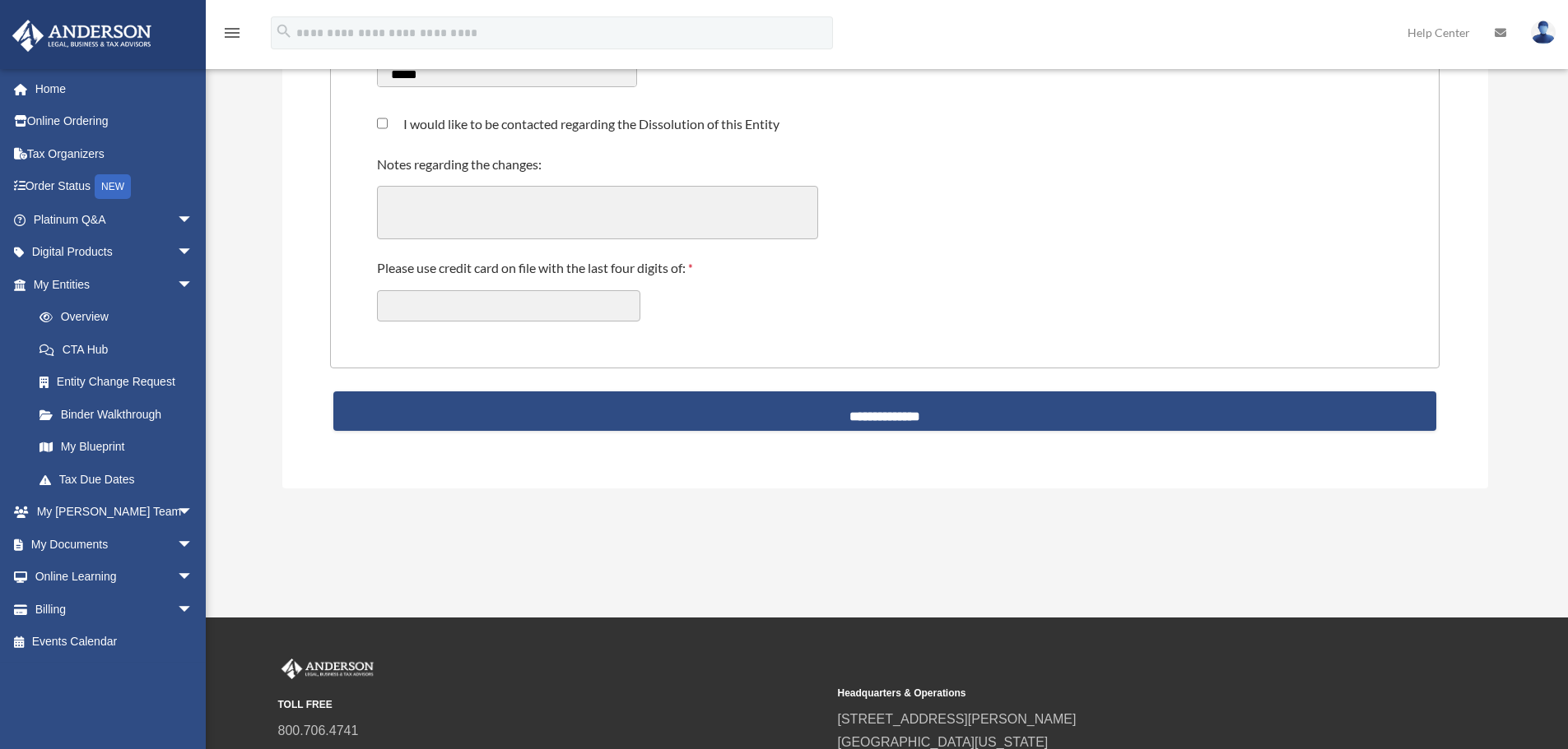
scroll to position [0, 0]
